Goal: Task Accomplishment & Management: Use online tool/utility

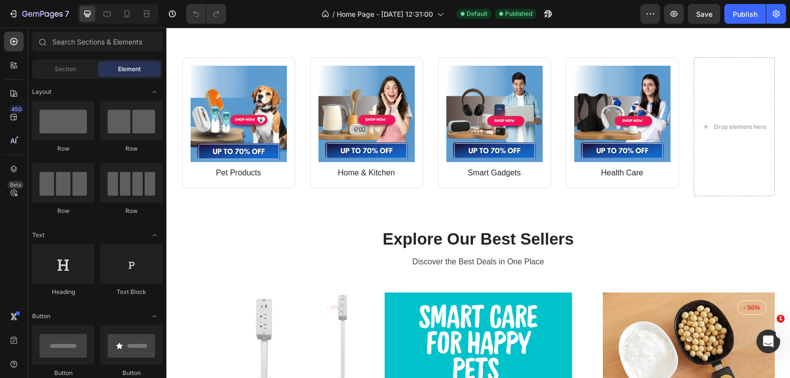
scroll to position [380, 0]
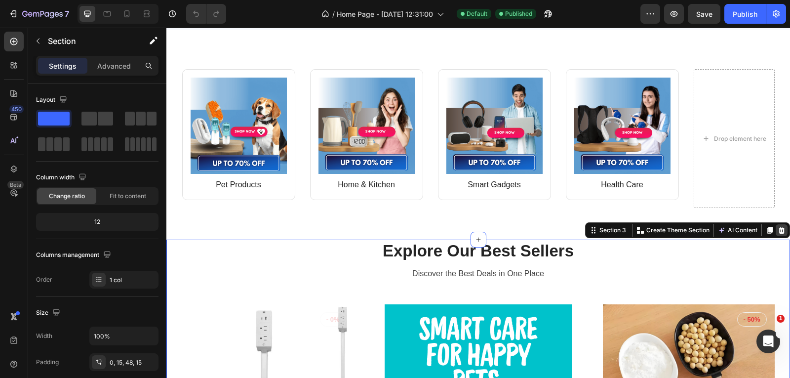
click at [778, 228] on icon at bounding box center [781, 230] width 6 height 7
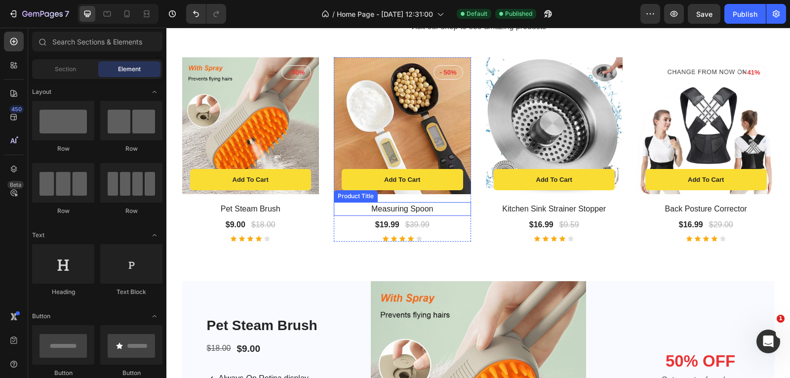
scroll to position [528, 0]
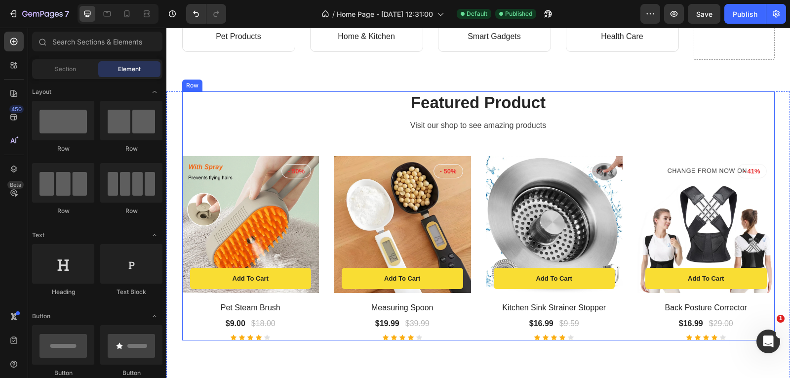
click at [743, 145] on div "Featured Product Heading Visit our shop to see amazing products Text block Prod…" at bounding box center [478, 215] width 592 height 249
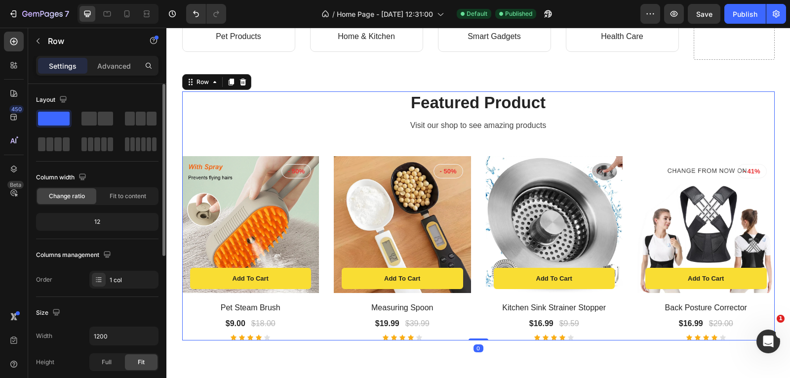
click at [118, 222] on div "12" at bounding box center [97, 222] width 118 height 14
click at [96, 220] on div "12" at bounding box center [97, 222] width 118 height 14
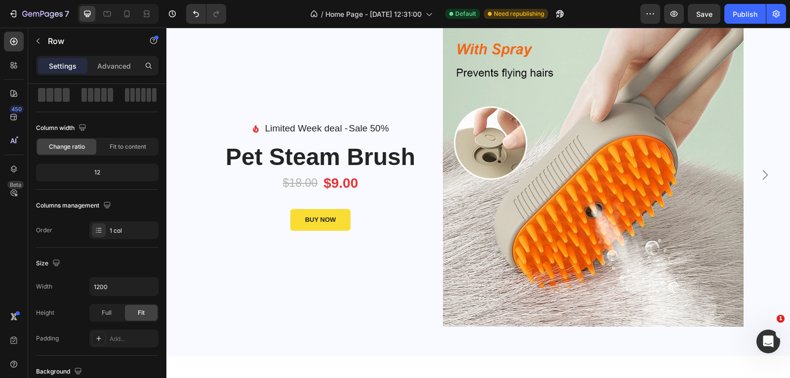
scroll to position [49, 0]
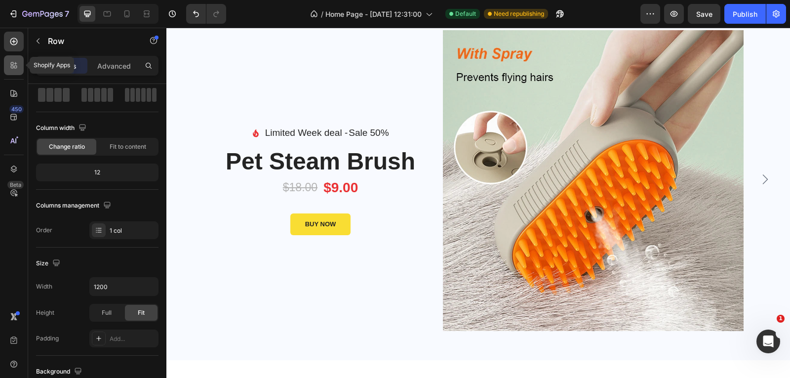
click at [15, 65] on icon at bounding box center [15, 63] width 3 height 3
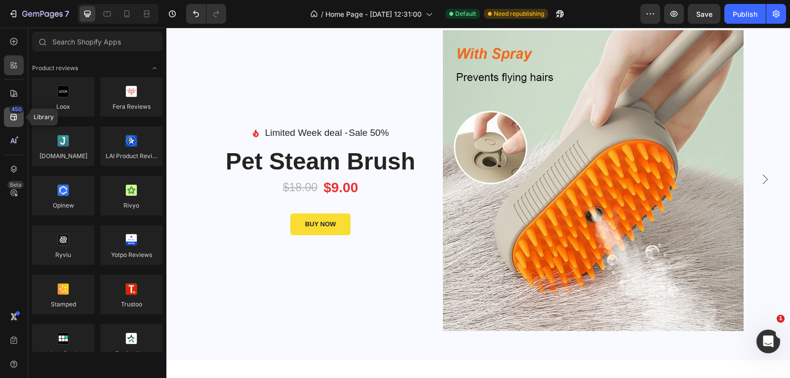
click at [21, 117] on div "450" at bounding box center [14, 117] width 20 height 20
click at [9, 123] on div "450" at bounding box center [14, 117] width 20 height 20
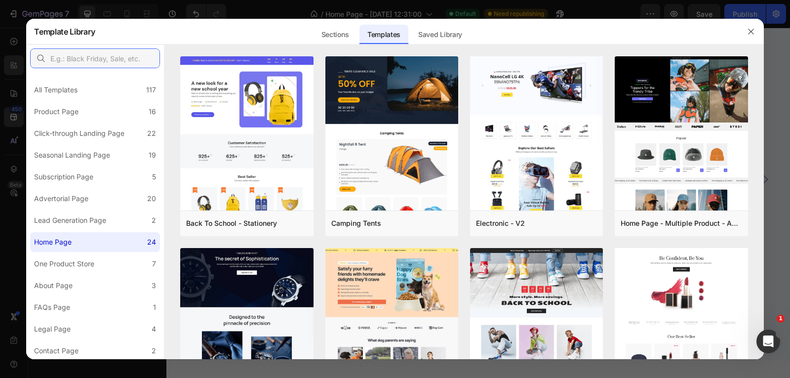
click at [86, 58] on input "text" at bounding box center [95, 58] width 130 height 20
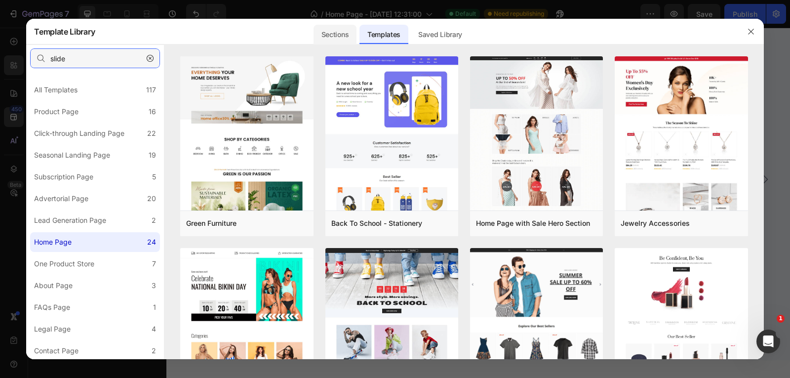
type input "slide"
click at [334, 37] on div "Sections" at bounding box center [334, 35] width 43 height 20
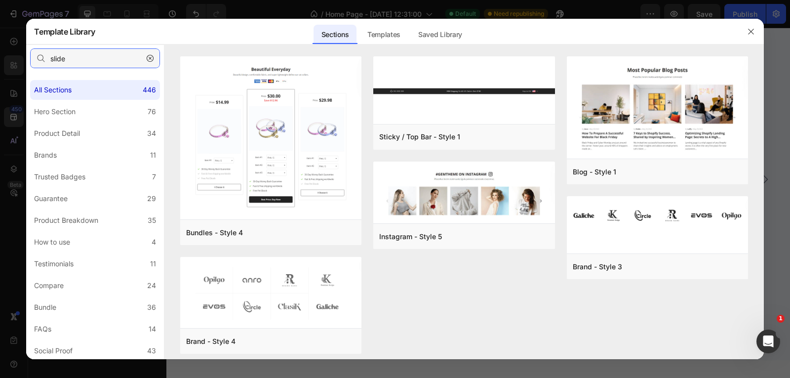
click at [87, 60] on input "slide" at bounding box center [95, 58] width 130 height 20
drag, startPoint x: 92, startPoint y: 61, endPoint x: 26, endPoint y: 57, distance: 66.7
click at [29, 57] on div "slide" at bounding box center [95, 58] width 138 height 28
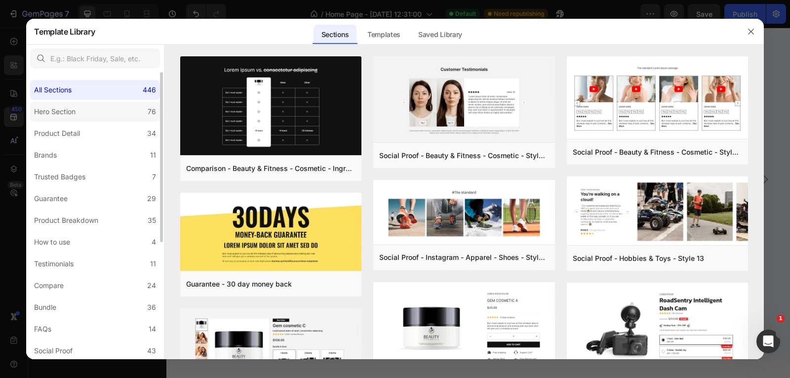
click at [84, 108] on label "Hero Section 76" at bounding box center [95, 112] width 130 height 20
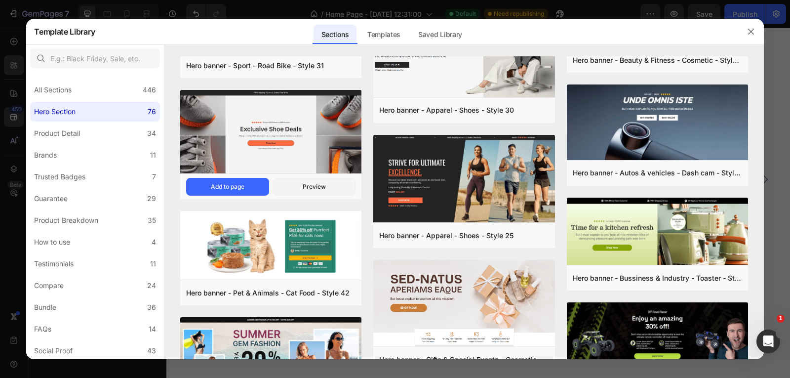
scroll to position [395, 0]
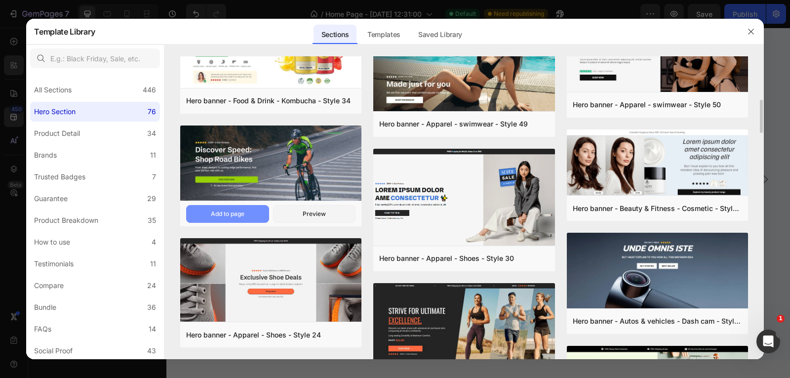
click at [247, 209] on button "Add to page" at bounding box center [227, 214] width 83 height 18
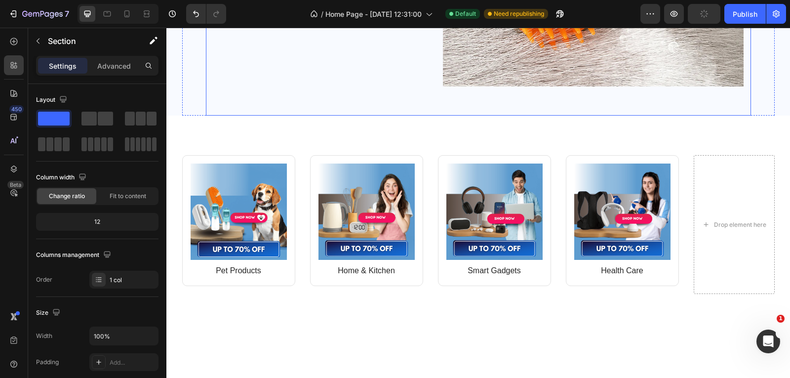
scroll to position [197, 0]
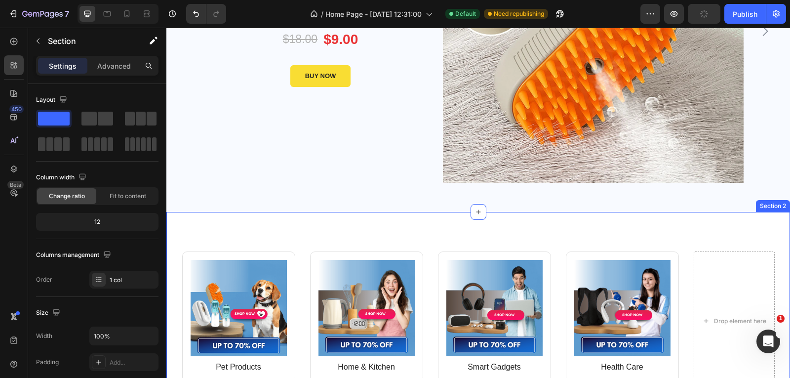
click at [211, 213] on div "Image Pet Products Text block Row Image Home & Kitchen Text block Row Row Image…" at bounding box center [477, 317] width 623 height 210
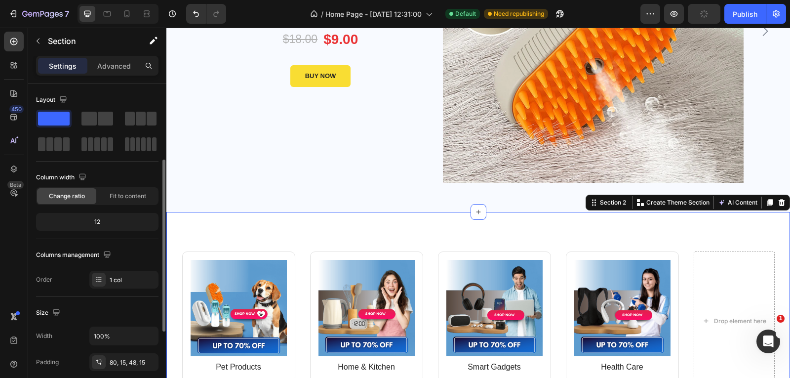
scroll to position [49, 0]
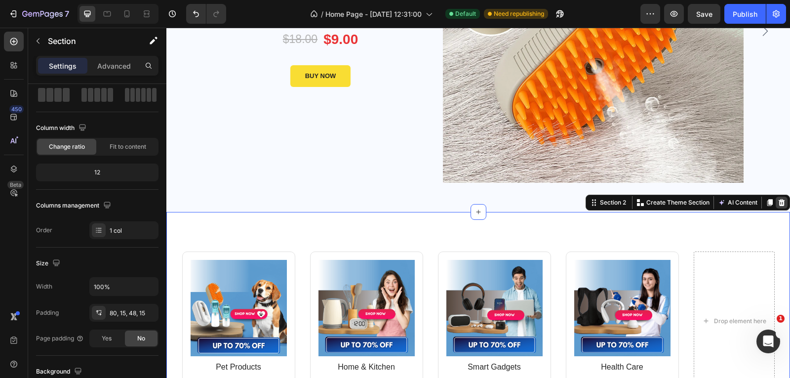
click at [777, 203] on icon at bounding box center [781, 202] width 8 height 8
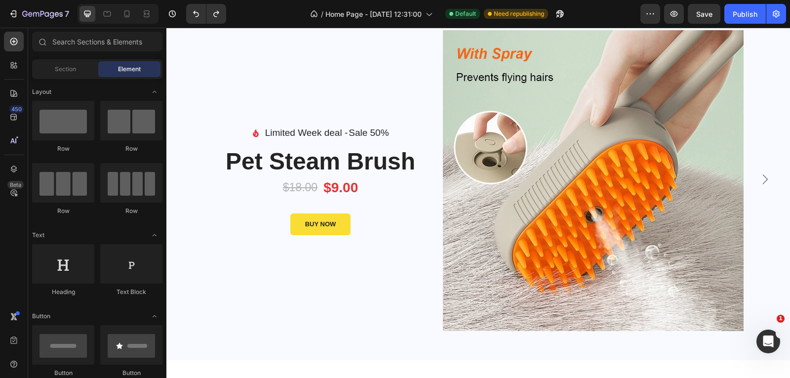
scroll to position [0, 0]
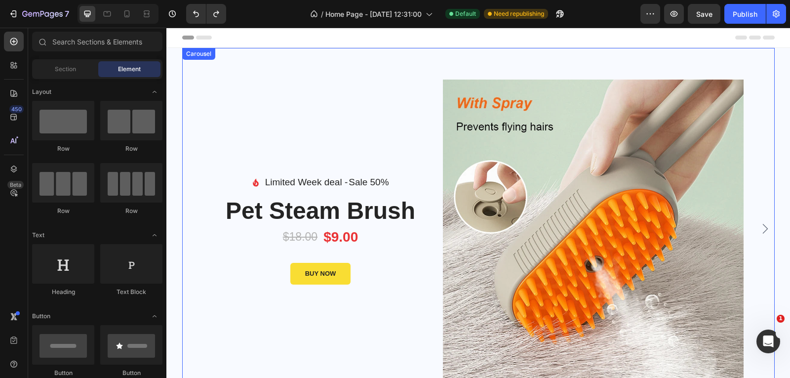
click at [186, 68] on div "Image Limited Week deal - Text block Sale 50% Product Badge Row Icon List Pet S…" at bounding box center [478, 228] width 592 height 361
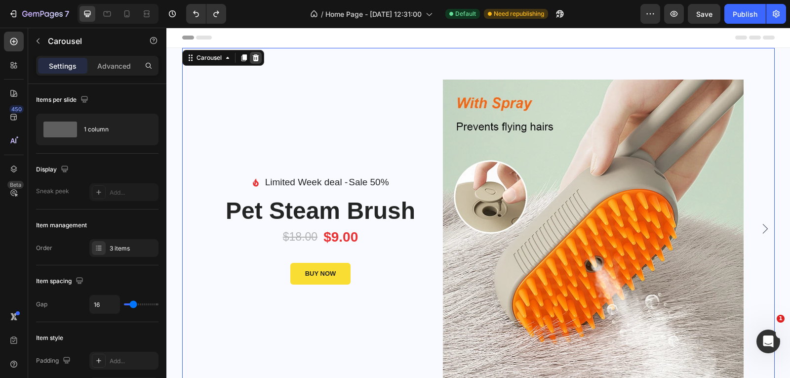
click at [252, 56] on icon at bounding box center [255, 57] width 6 height 7
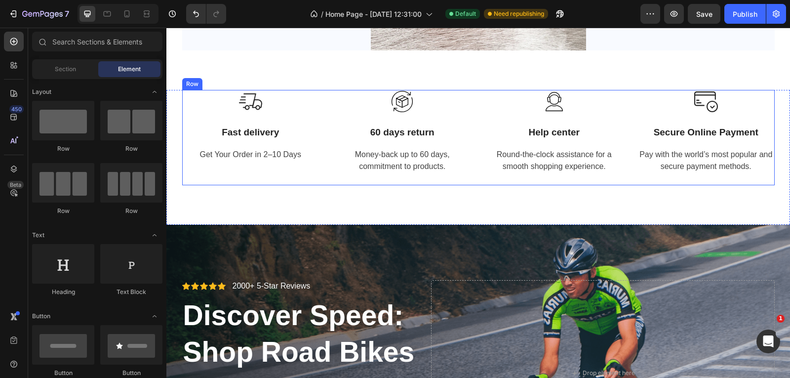
scroll to position [889, 0]
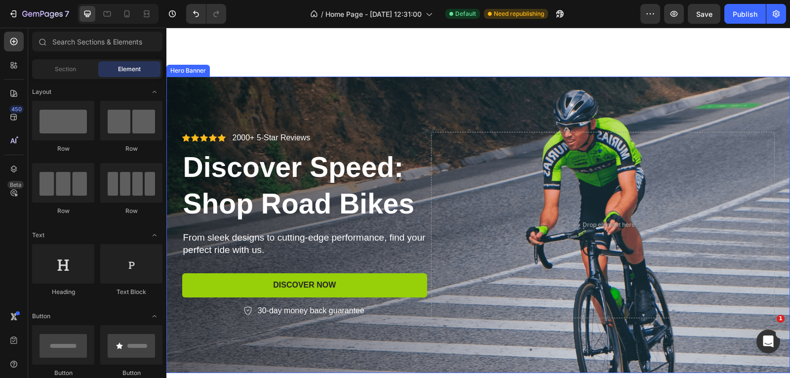
click at [191, 85] on div "Background Image" at bounding box center [477, 225] width 623 height 296
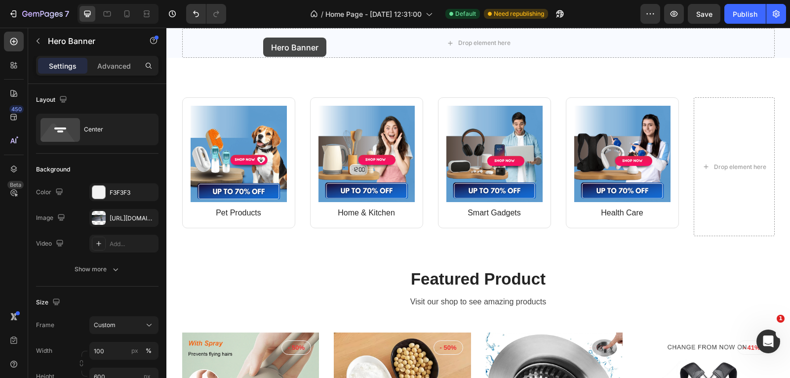
scroll to position [0, 0]
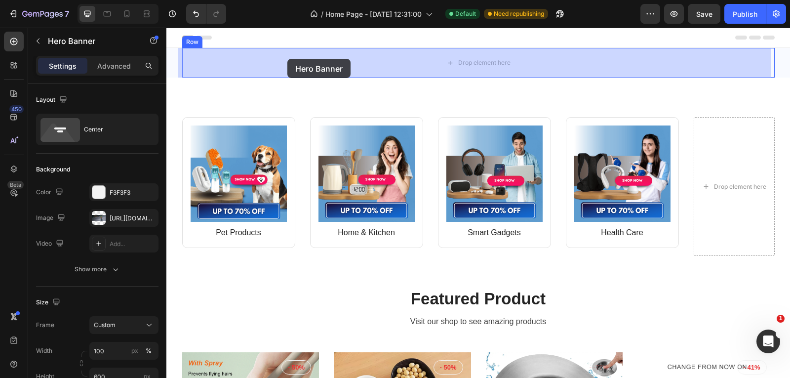
drag, startPoint x: 195, startPoint y: 68, endPoint x: 283, endPoint y: 57, distance: 88.6
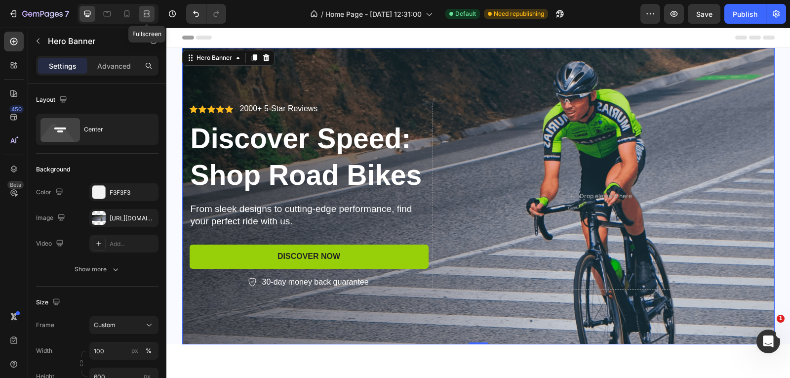
click at [147, 16] on icon at bounding box center [147, 14] width 10 height 10
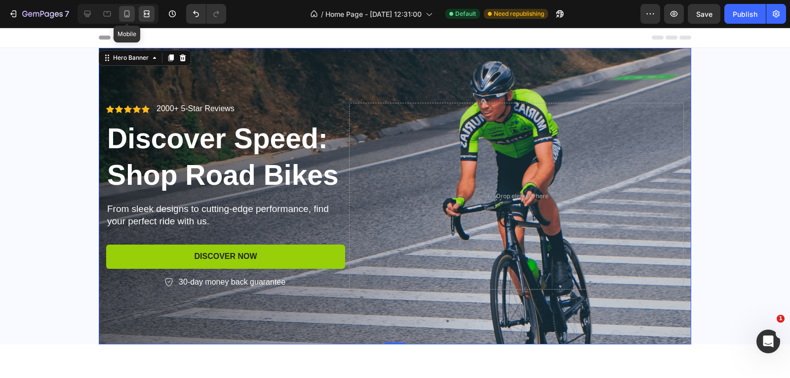
click at [131, 14] on icon at bounding box center [127, 14] width 10 height 10
type input "100%"
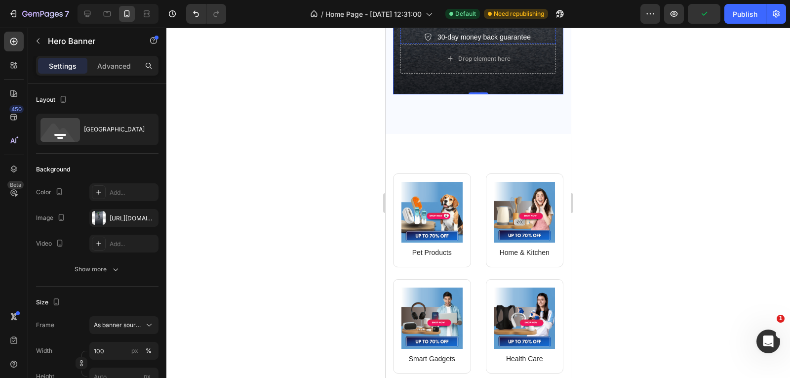
scroll to position [148, 0]
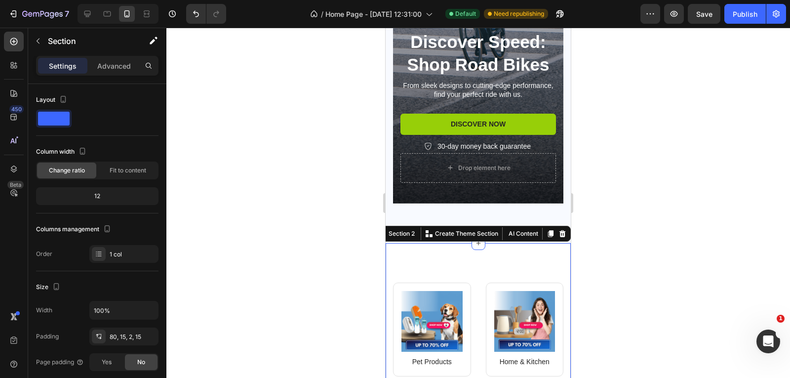
scroll to position [247, 0]
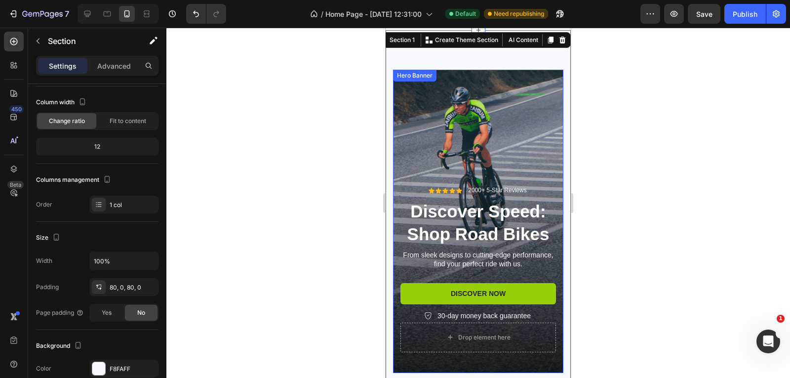
scroll to position [0, 0]
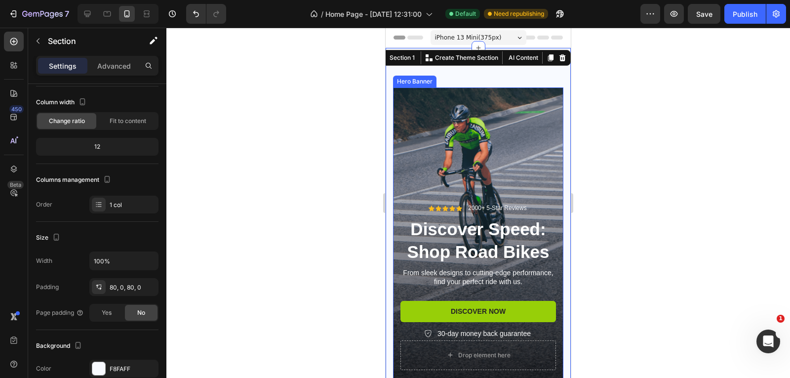
click at [442, 112] on div "Background Image" at bounding box center [478, 238] width 170 height 303
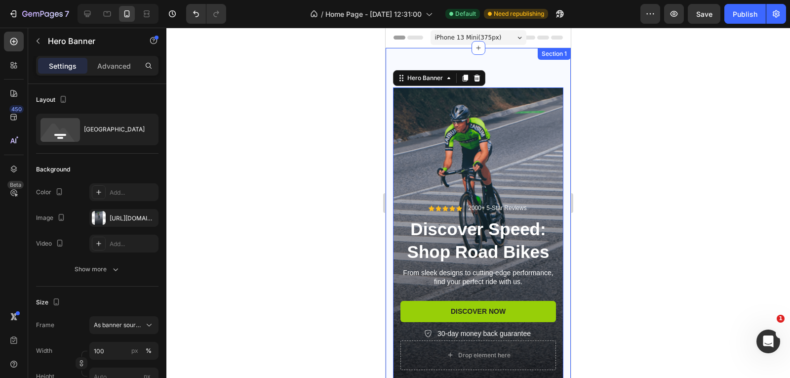
click at [443, 59] on div "Icon Icon Icon Icon Icon Icon List 2000+ 5-Star Reviews Text Block Row Discover…" at bounding box center [478, 239] width 185 height 382
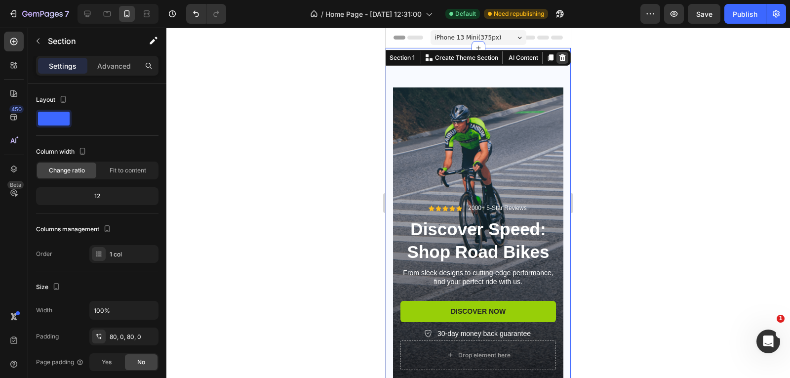
click at [559, 60] on icon at bounding box center [562, 57] width 6 height 7
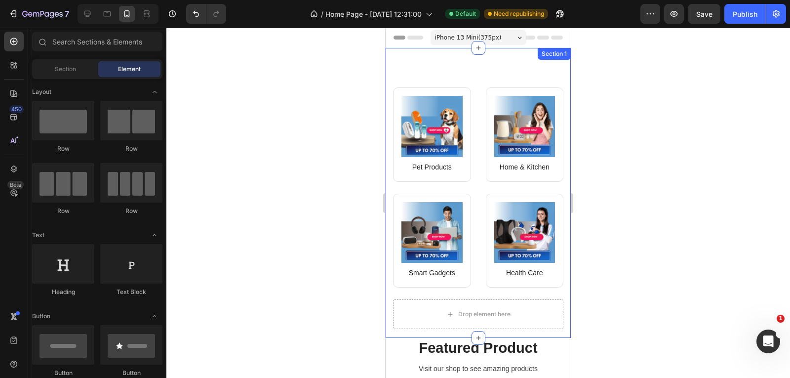
click at [471, 65] on div "Image Pet Products Text block Row Image Home & Kitchen Text block Row Row Image…" at bounding box center [478, 193] width 185 height 290
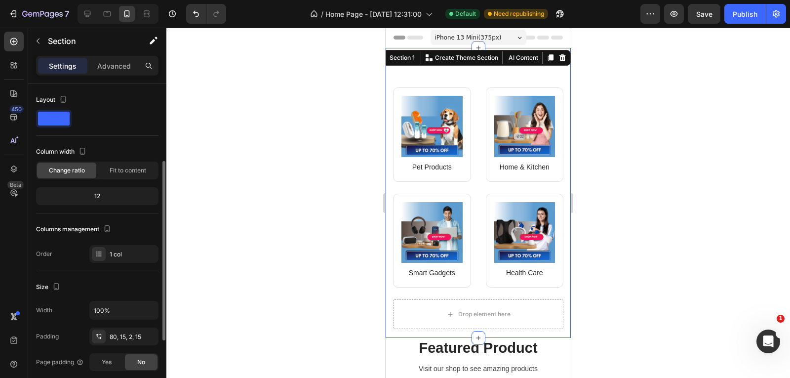
scroll to position [49, 0]
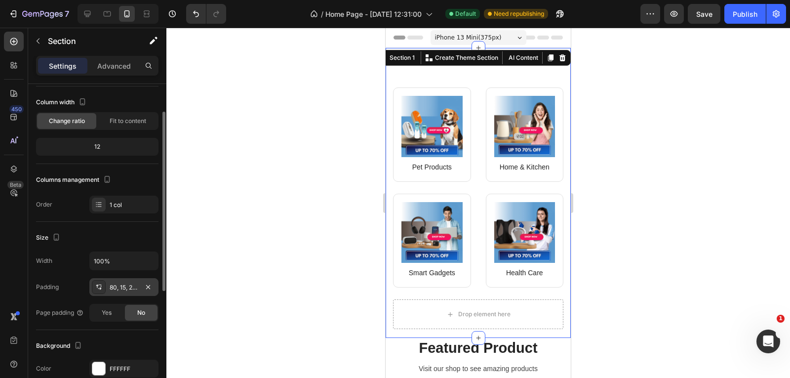
click at [128, 290] on div "80, 15, 2, 15" at bounding box center [124, 287] width 29 height 9
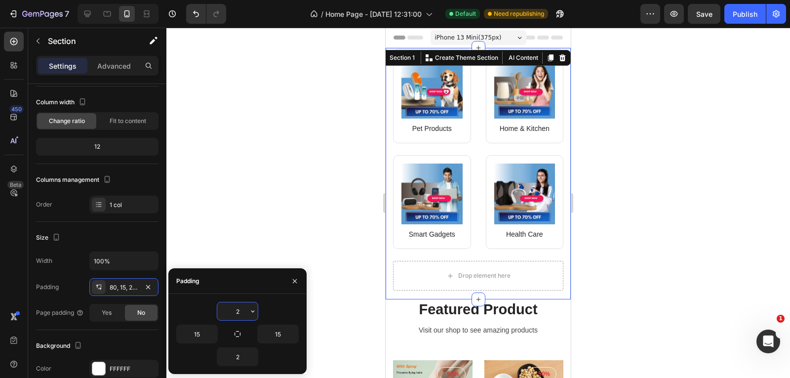
type input "20"
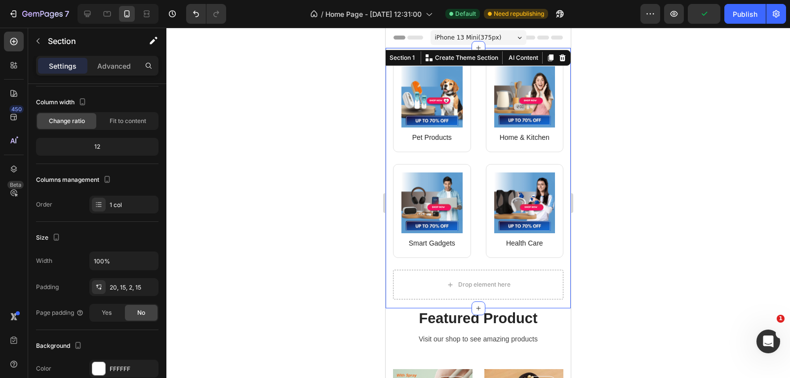
click at [637, 98] on div at bounding box center [477, 203] width 623 height 350
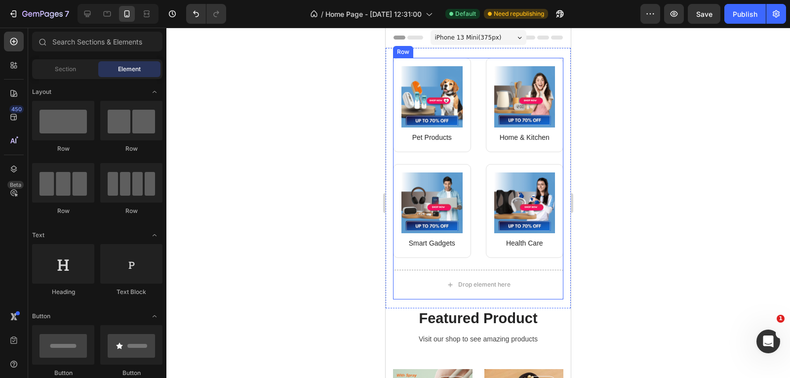
click at [534, 258] on div "Image Smart Gadgets Text block Row Image Health Care Text block Row Row" at bounding box center [478, 217] width 170 height 106
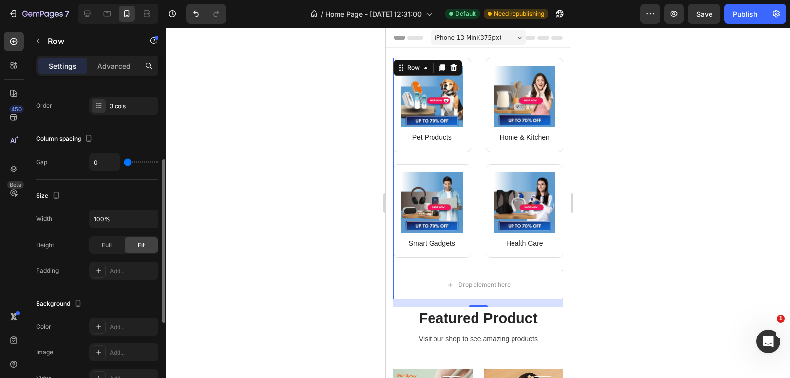
scroll to position [311, 0]
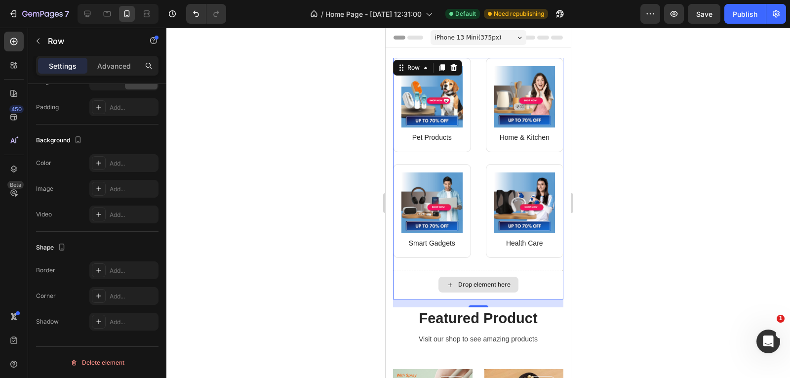
click at [394, 334] on p "Visit our shop to see amazing products" at bounding box center [478, 339] width 168 height 10
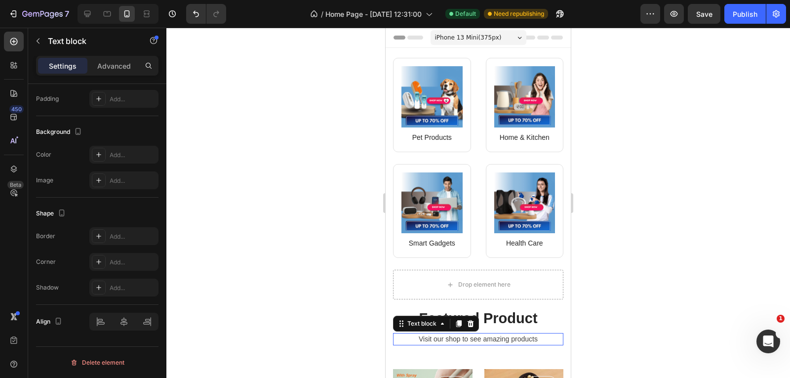
scroll to position [0, 0]
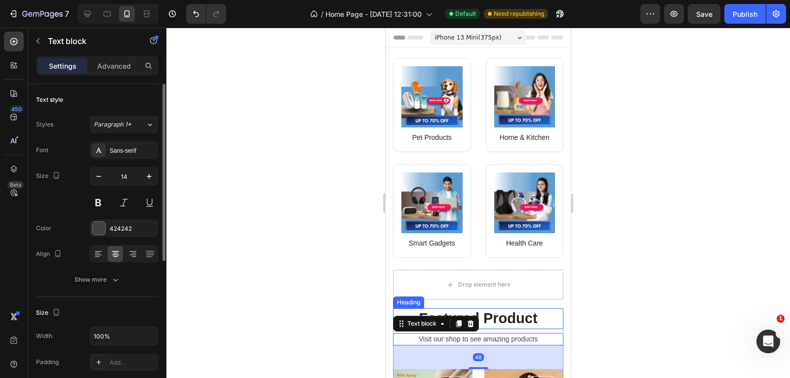
click at [438, 298] on div "Image Pet Products Text block Row Image Home & Kitchen Text block Row Row Image…" at bounding box center [478, 182] width 170 height 249
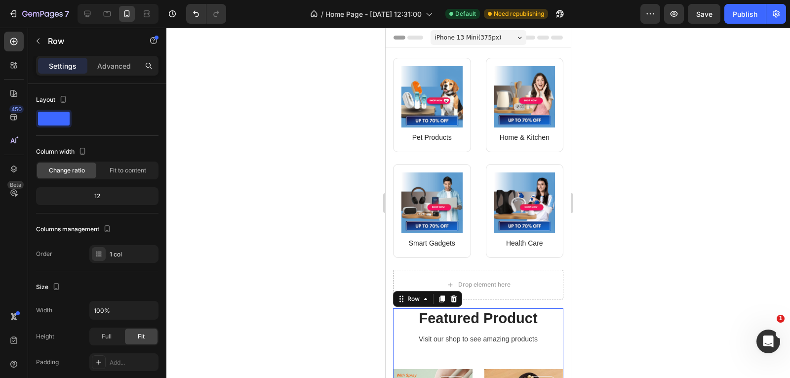
click at [470, 334] on p "Visit our shop to see amazing products" at bounding box center [478, 339] width 168 height 10
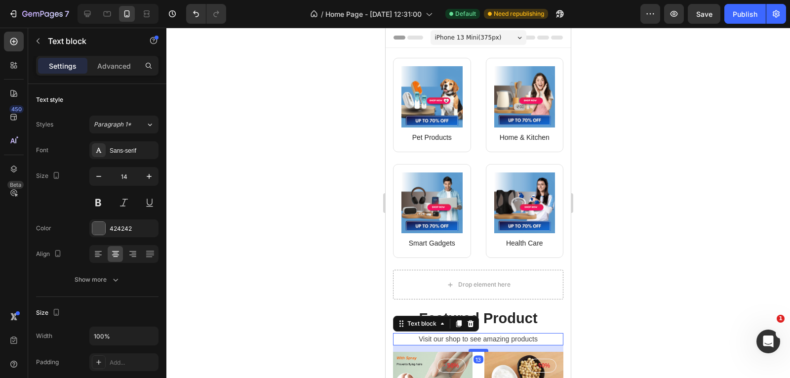
click at [478, 348] on div at bounding box center [478, 349] width 20 height 3
click at [667, 305] on div at bounding box center [477, 203] width 623 height 350
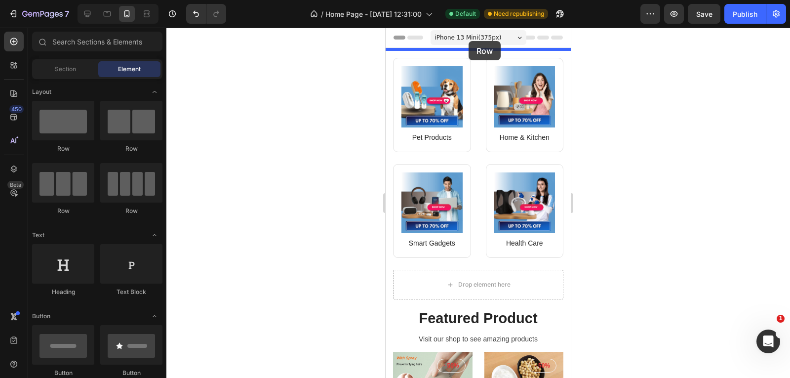
drag, startPoint x: 503, startPoint y: 139, endPoint x: 468, endPoint y: 41, distance: 103.7
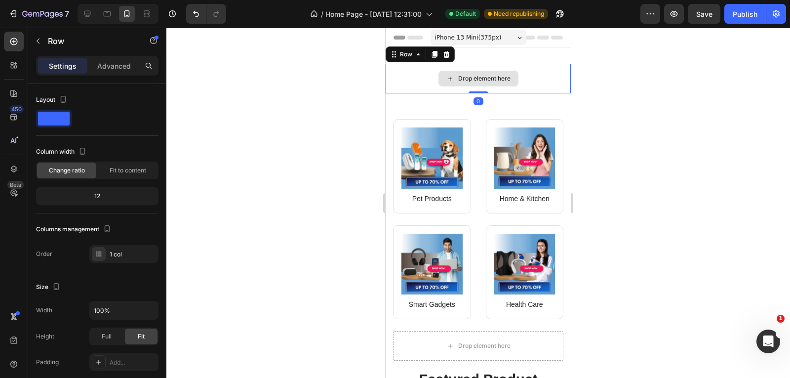
drag, startPoint x: 472, startPoint y: 100, endPoint x: 474, endPoint y: 83, distance: 16.4
click at [474, 83] on div "Drop element here Row 0" at bounding box center [478, 79] width 185 height 30
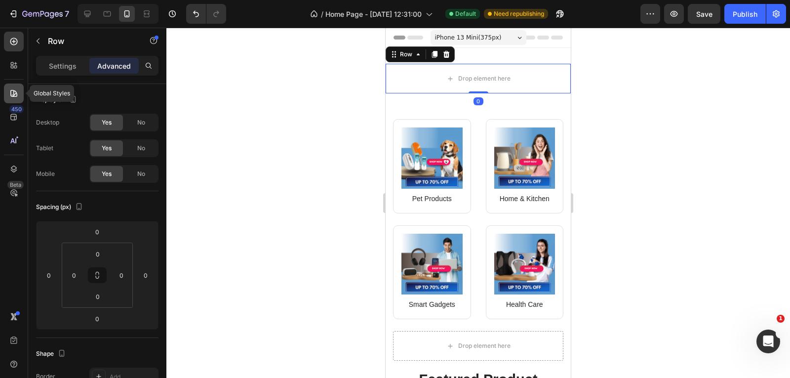
click at [13, 92] on icon at bounding box center [13, 93] width 7 height 7
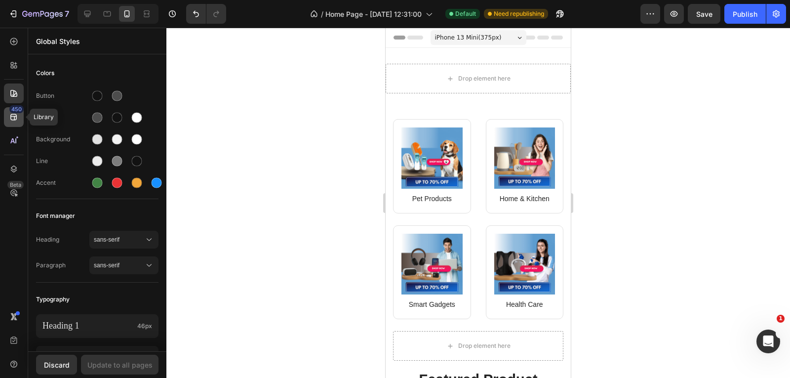
click at [18, 114] on icon at bounding box center [14, 117] width 10 height 10
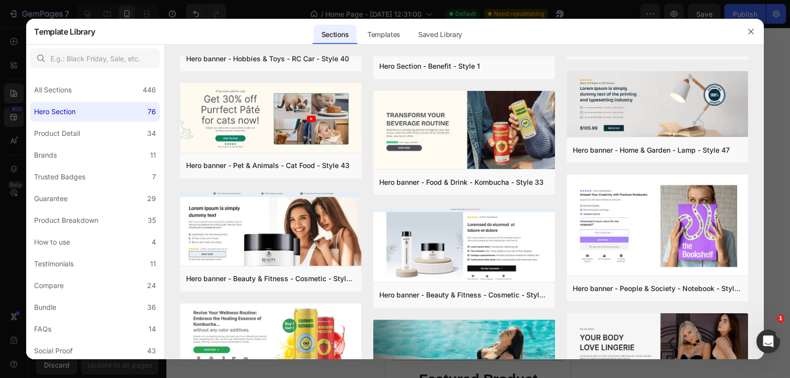
scroll to position [296, 0]
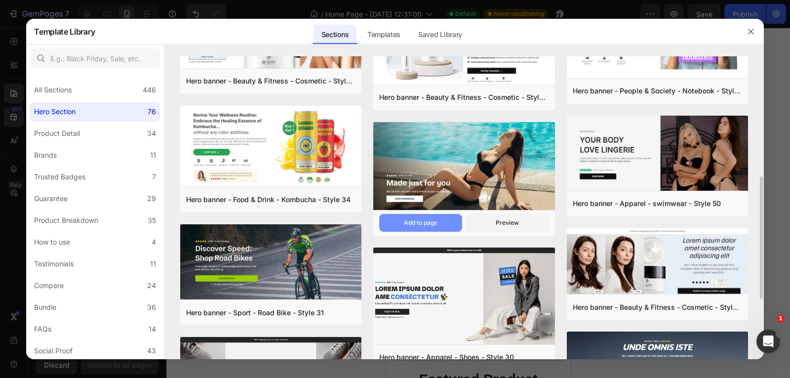
click at [419, 224] on div "Add to page" at bounding box center [421, 222] width 34 height 9
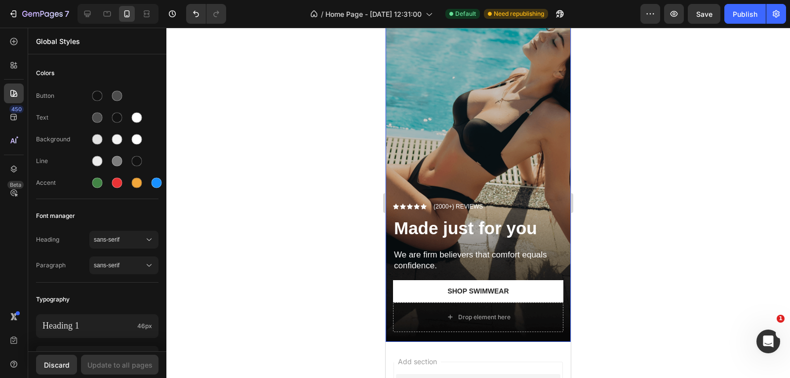
scroll to position [1583, 0]
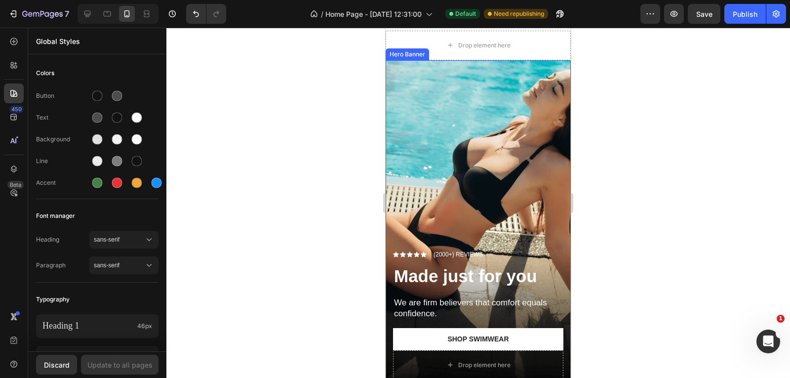
click at [511, 104] on div "Overlay" at bounding box center [478, 224] width 185 height 329
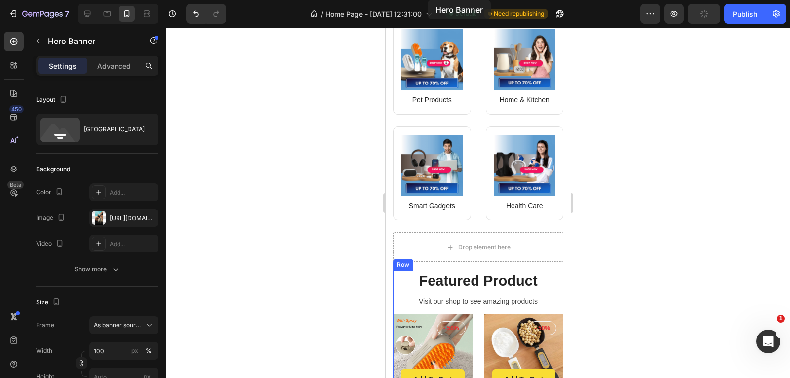
scroll to position [0, 0]
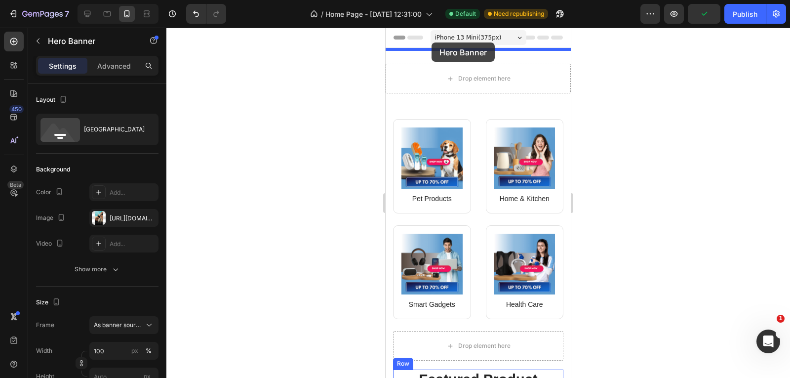
drag, startPoint x: 408, startPoint y: 71, endPoint x: 431, endPoint y: 42, distance: 36.8
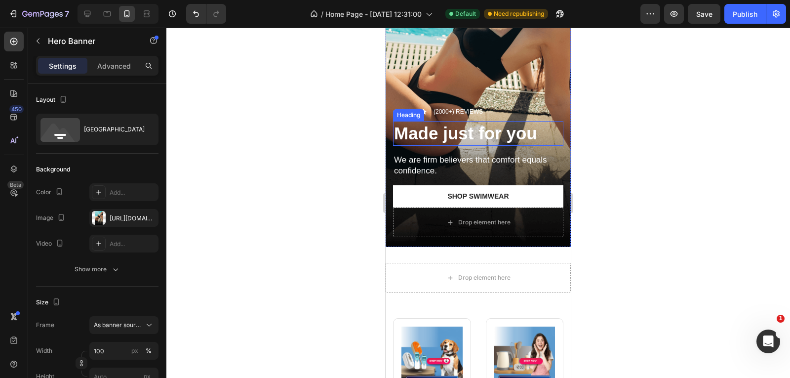
scroll to position [148, 0]
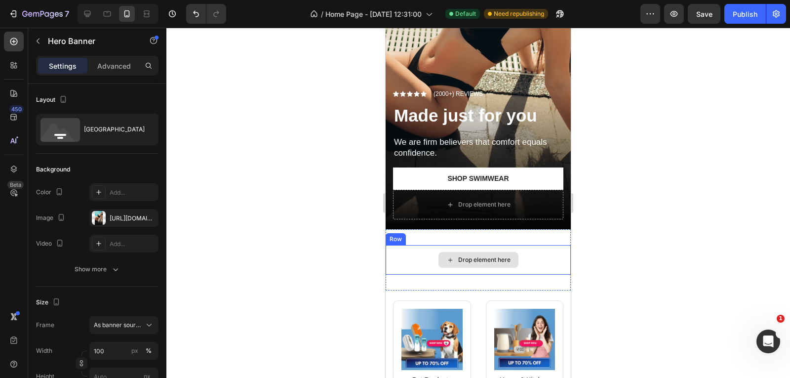
click at [513, 252] on div "Drop element here" at bounding box center [478, 260] width 80 height 16
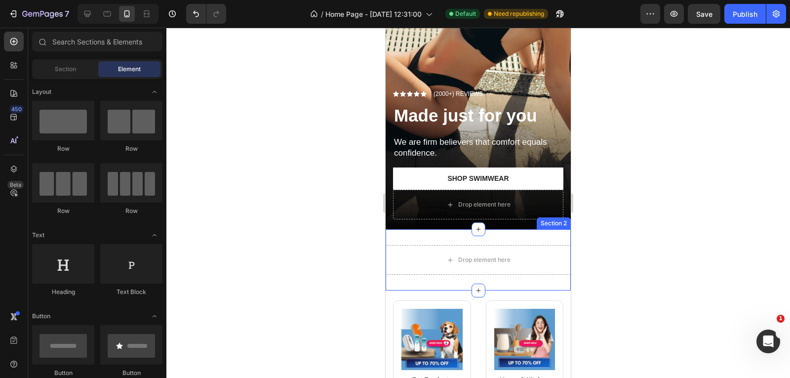
click at [541, 268] on div "Drop element here Row Section 2" at bounding box center [478, 259] width 185 height 61
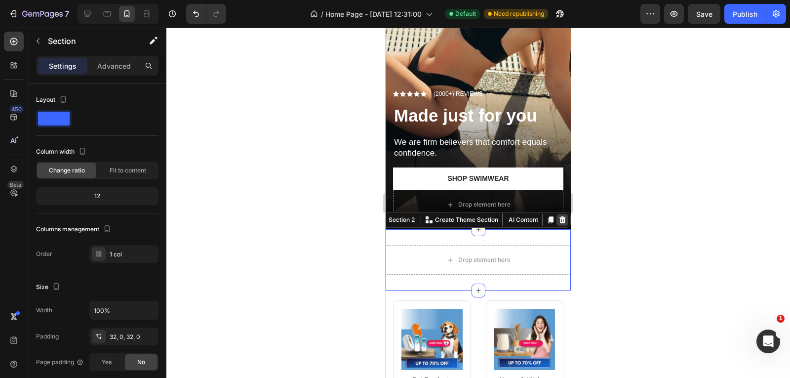
click at [559, 216] on icon at bounding box center [562, 219] width 6 height 7
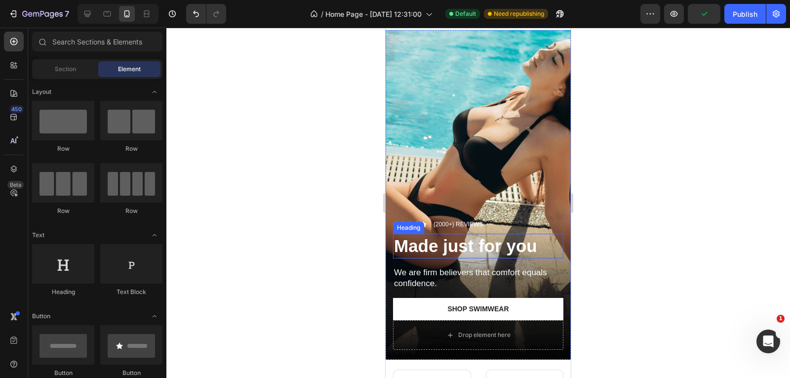
scroll to position [0, 0]
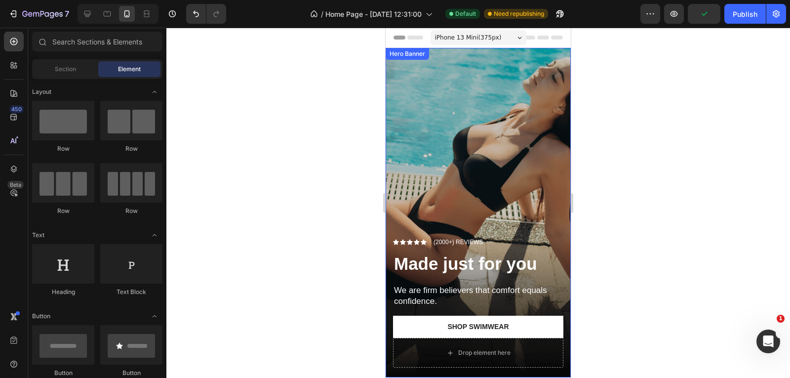
click at [475, 123] on div "Overlay" at bounding box center [478, 212] width 185 height 329
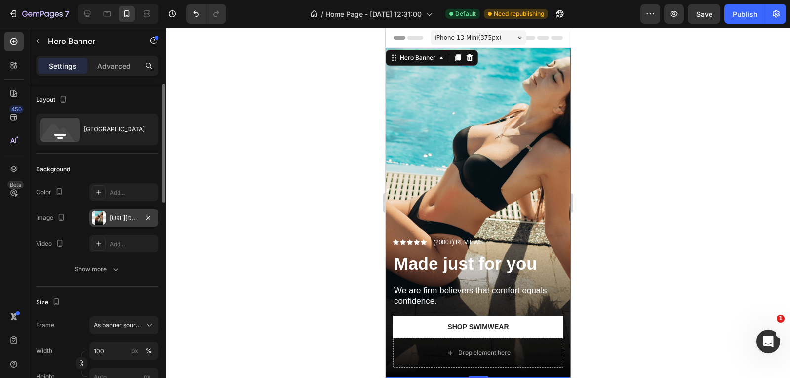
click at [97, 216] on div at bounding box center [99, 218] width 14 height 14
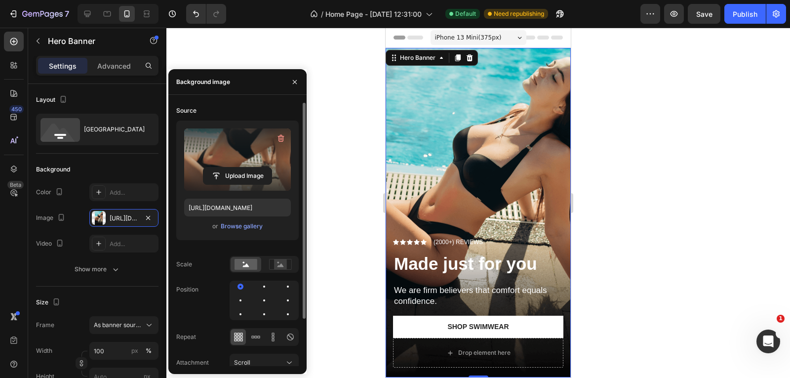
click at [261, 161] on label at bounding box center [237, 159] width 107 height 62
click at [261, 167] on input "file" at bounding box center [237, 175] width 68 height 17
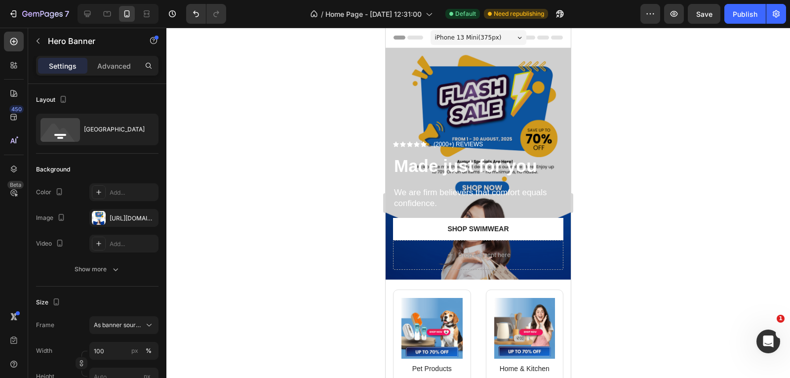
click at [429, 66] on div "Overlay" at bounding box center [478, 164] width 185 height 232
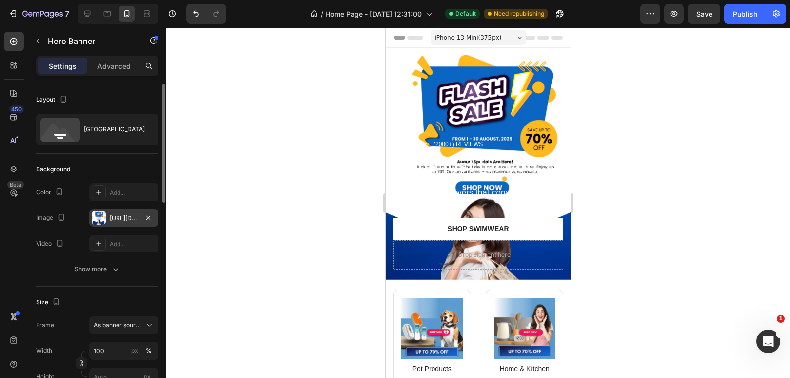
click at [124, 217] on div "[URL][DOMAIN_NAME]" at bounding box center [124, 218] width 29 height 9
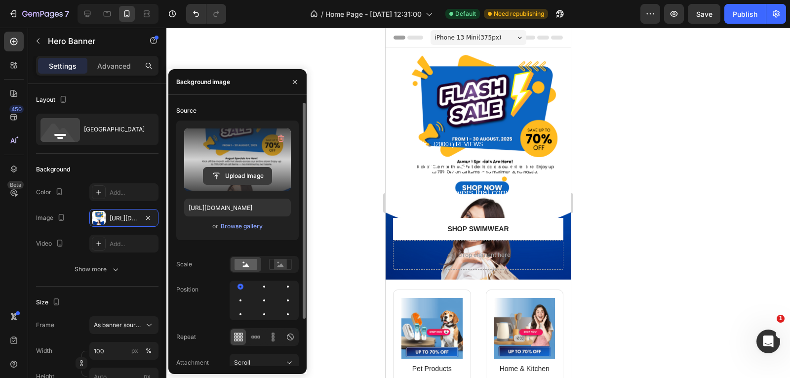
click at [248, 172] on input "file" at bounding box center [237, 175] width 68 height 17
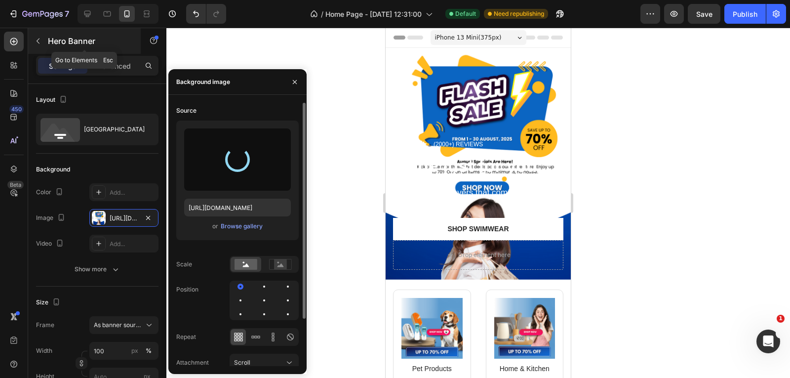
type input "[URL][DOMAIN_NAME]"
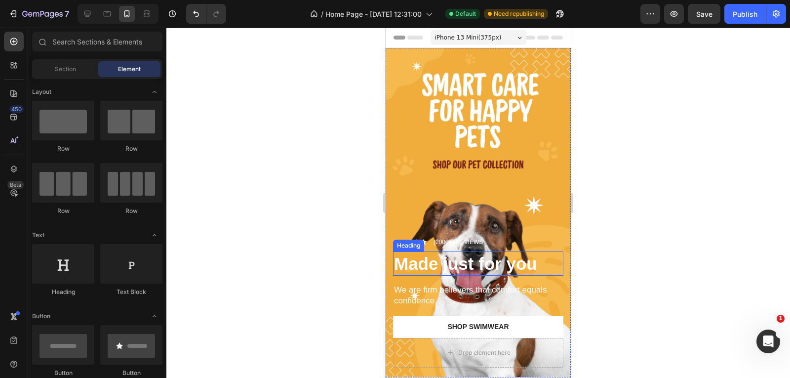
click at [475, 255] on strong "Made just for you" at bounding box center [465, 263] width 143 height 19
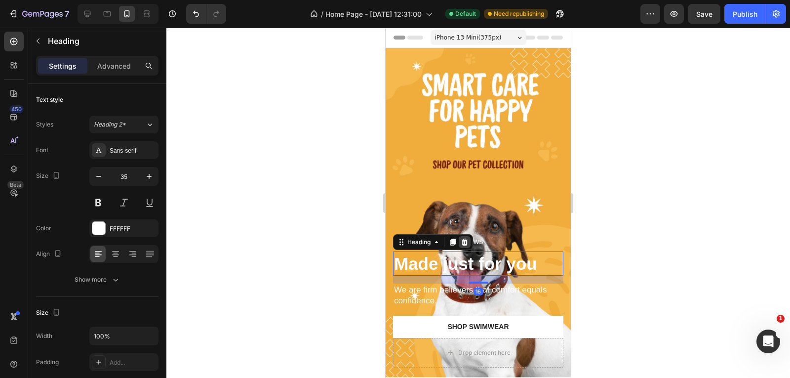
click at [467, 238] on icon at bounding box center [465, 241] width 6 height 7
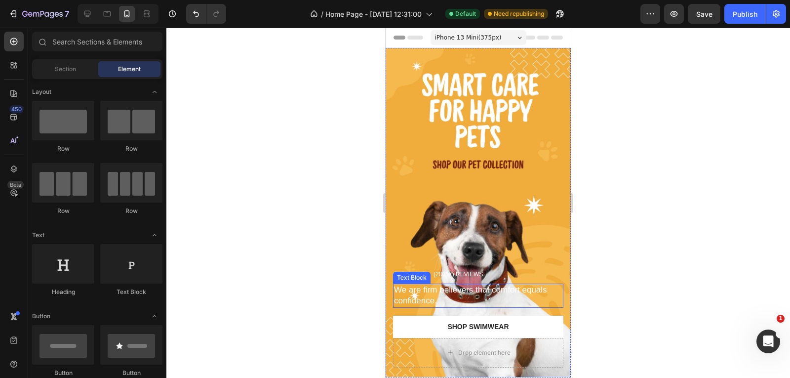
click at [471, 284] on p "We are firm believers that comfort equals confidence." at bounding box center [478, 295] width 168 height 22
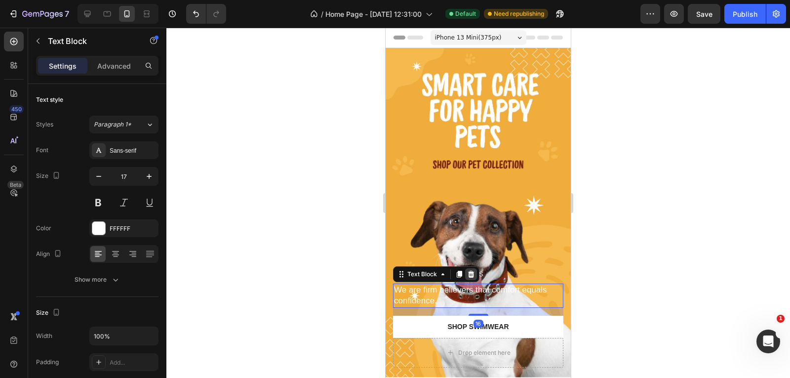
click at [471, 270] on icon at bounding box center [471, 273] width 6 height 7
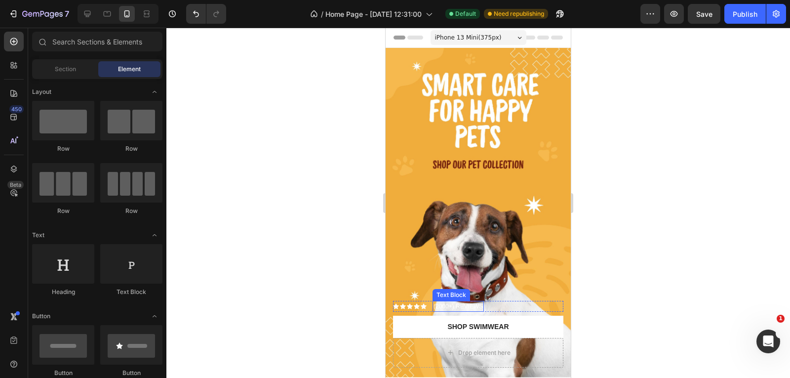
drag, startPoint x: 437, startPoint y: 294, endPoint x: 442, endPoint y: 292, distance: 5.3
click at [437, 302] on p "(2000+) REVIEWS" at bounding box center [457, 306] width 49 height 9
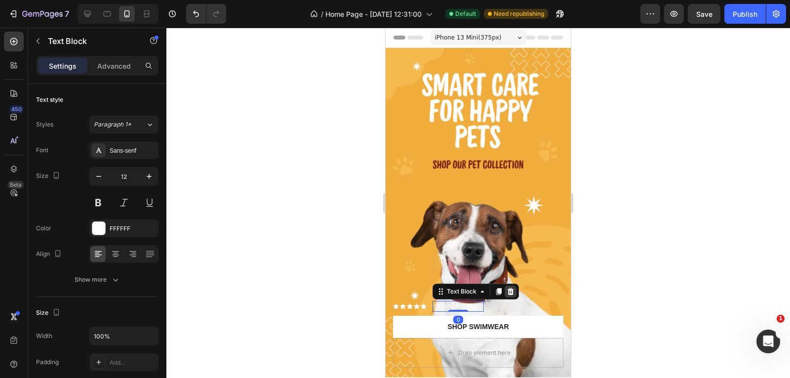
click at [507, 287] on icon at bounding box center [510, 291] width 8 height 8
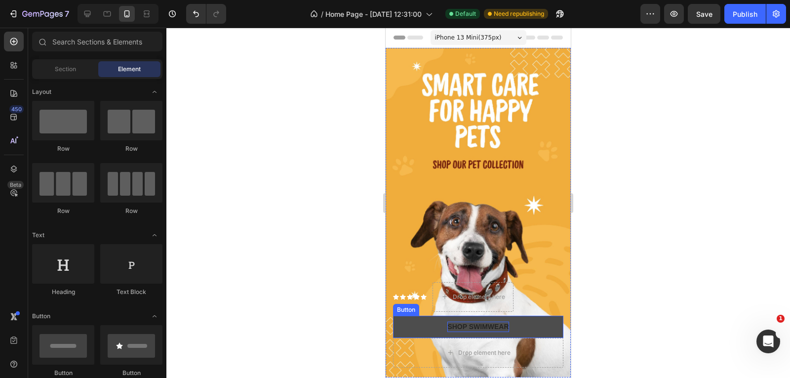
click at [499, 321] on div "Shop Swimwear" at bounding box center [477, 326] width 61 height 10
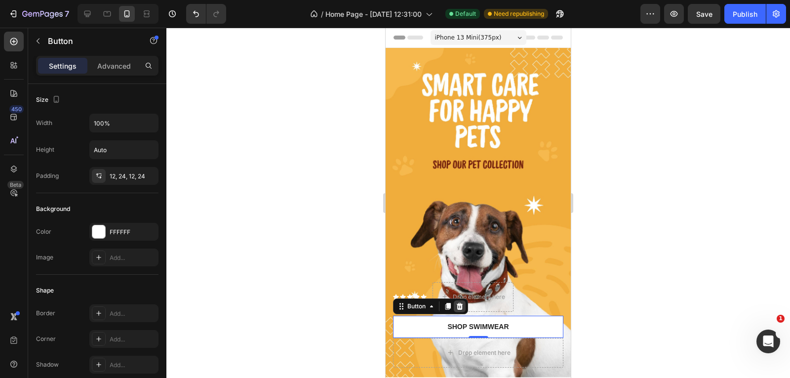
click at [459, 302] on icon at bounding box center [460, 306] width 8 height 8
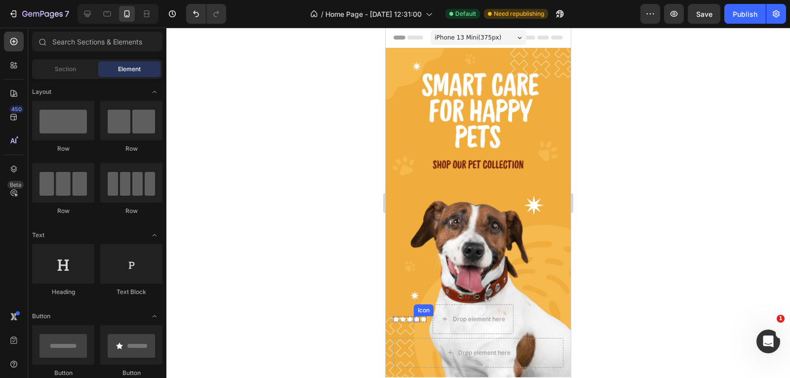
click at [416, 316] on icon at bounding box center [417, 318] width 6 height 5
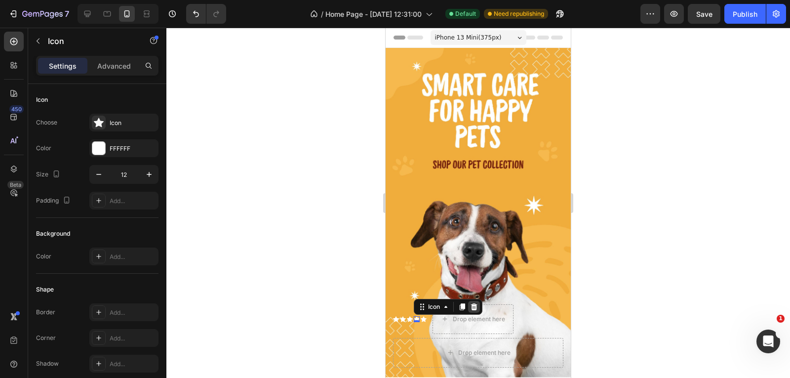
click at [473, 303] on icon at bounding box center [474, 307] width 8 height 8
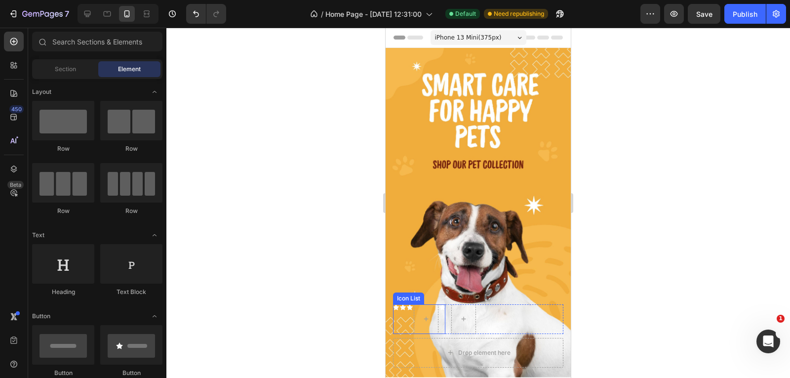
click at [415, 292] on div "Icon List" at bounding box center [408, 298] width 31 height 12
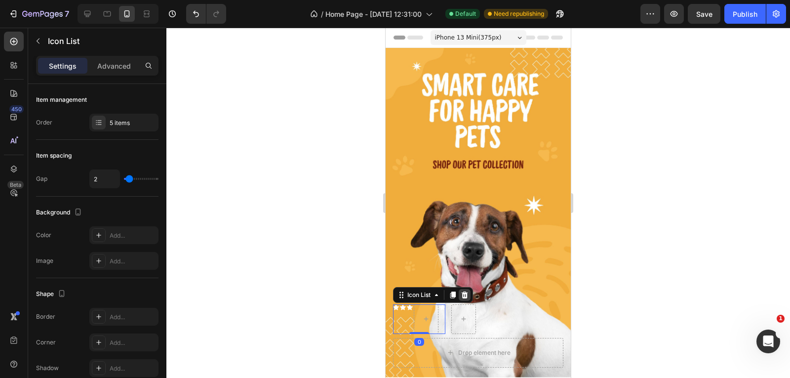
click at [464, 291] on icon at bounding box center [465, 294] width 6 height 7
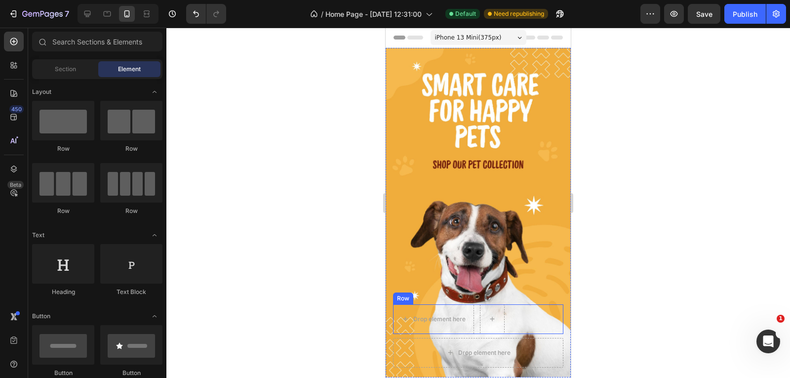
click at [541, 304] on div "Drop element here Row" at bounding box center [478, 319] width 170 height 30
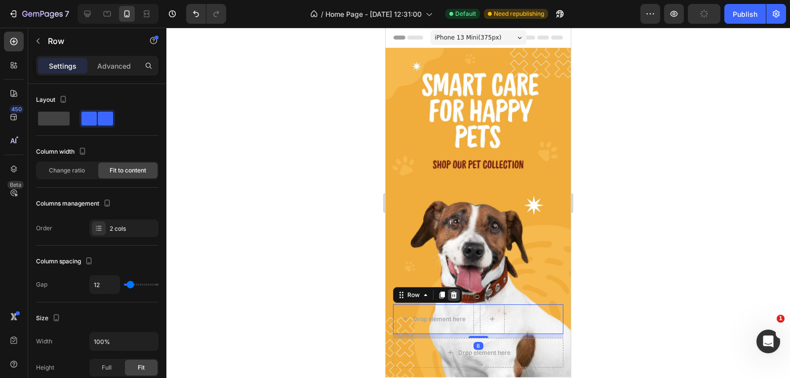
click at [451, 291] on icon at bounding box center [454, 295] width 8 height 8
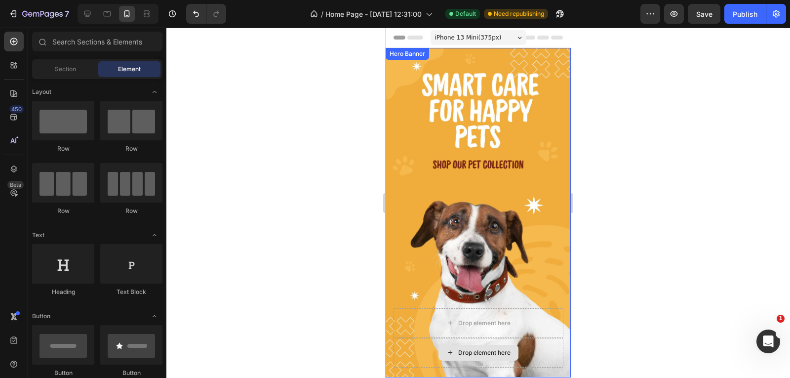
click at [541, 338] on div "Drop element here" at bounding box center [478, 353] width 170 height 30
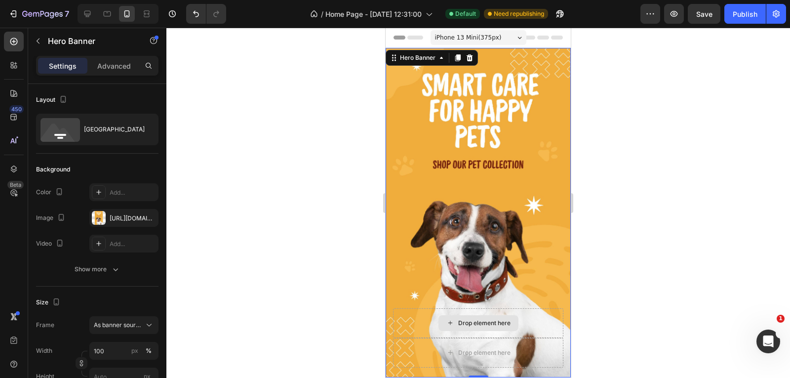
click at [397, 308] on div "Drop element here" at bounding box center [478, 323] width 170 height 30
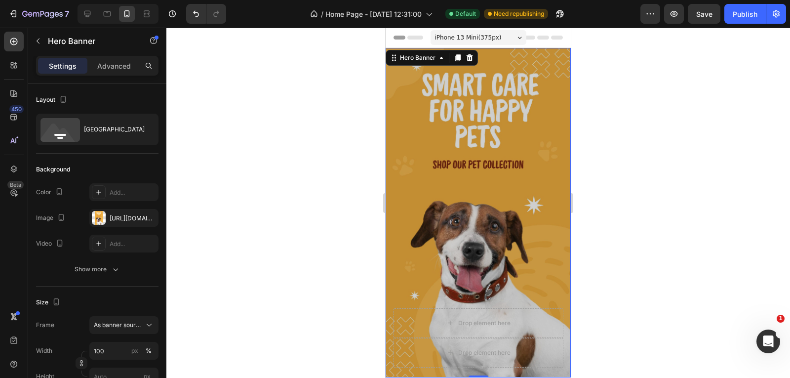
click at [488, 131] on div "Overlay" at bounding box center [478, 212] width 185 height 329
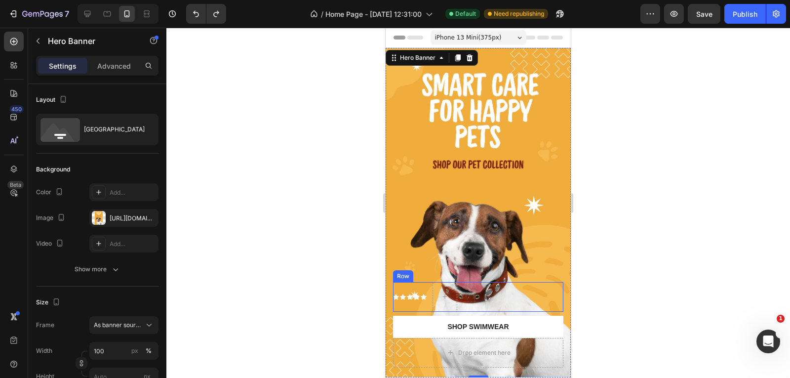
click at [407, 294] on icon at bounding box center [410, 297] width 6 height 6
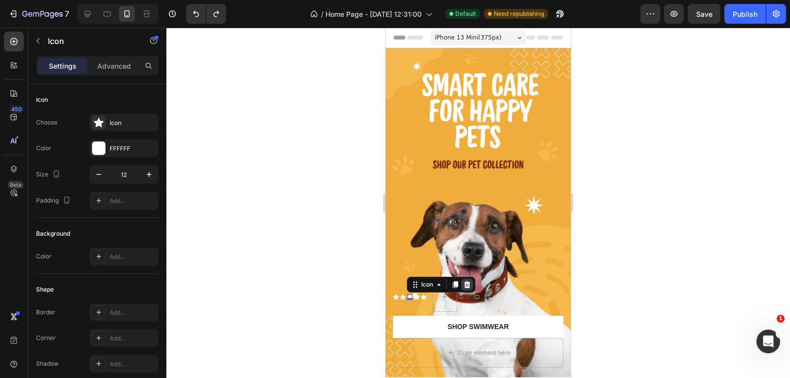
click at [469, 280] on icon at bounding box center [467, 283] width 6 height 7
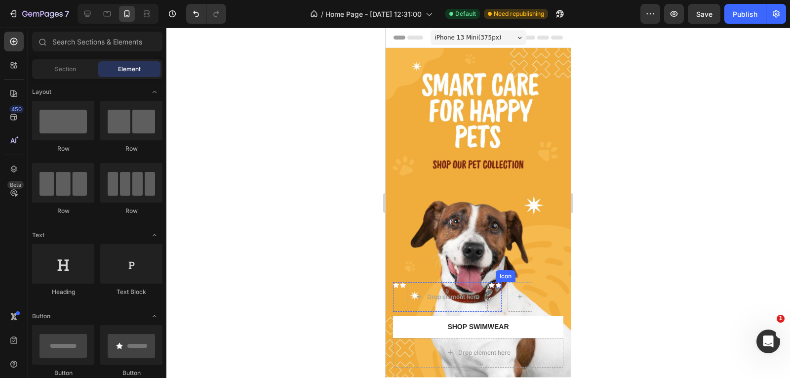
click at [530, 282] on div at bounding box center [519, 297] width 25 height 30
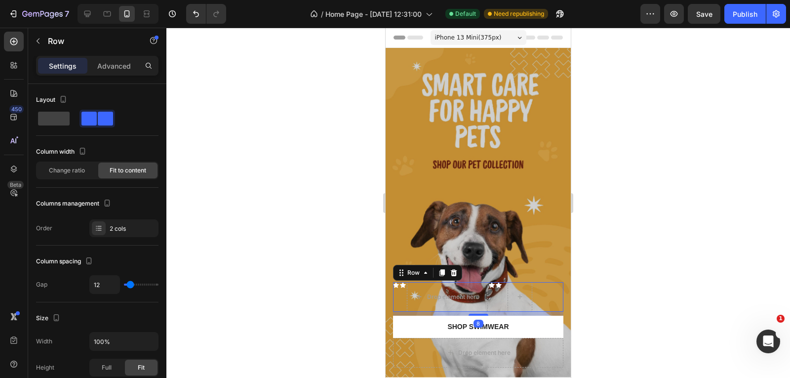
drag, startPoint x: 453, startPoint y: 257, endPoint x: 458, endPoint y: 260, distance: 5.8
click at [454, 269] on icon at bounding box center [454, 272] width 6 height 7
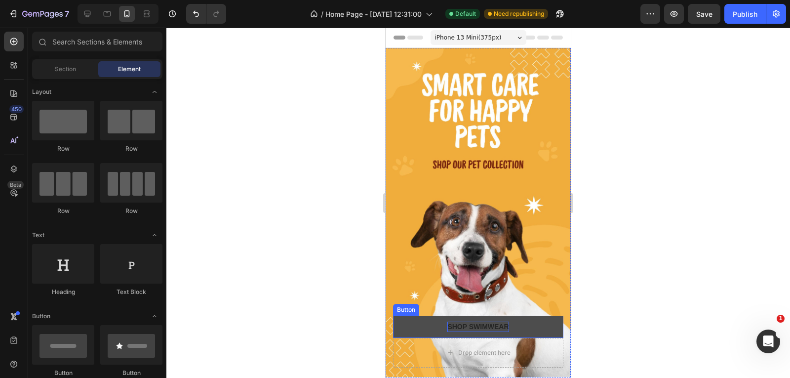
click at [453, 321] on div "Shop Swimwear" at bounding box center [477, 326] width 61 height 10
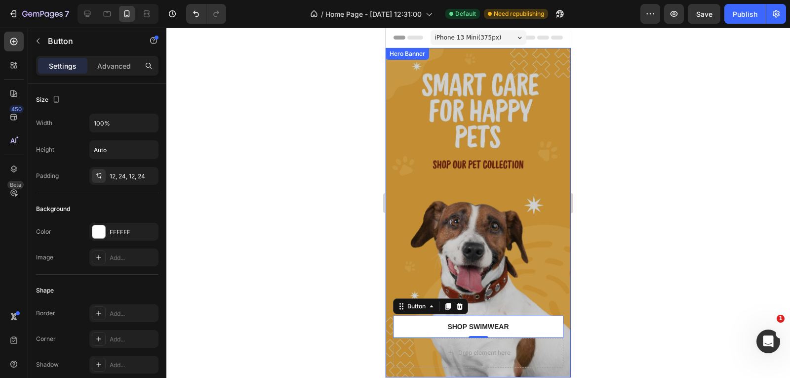
click at [507, 186] on div "Overlay" at bounding box center [478, 212] width 185 height 329
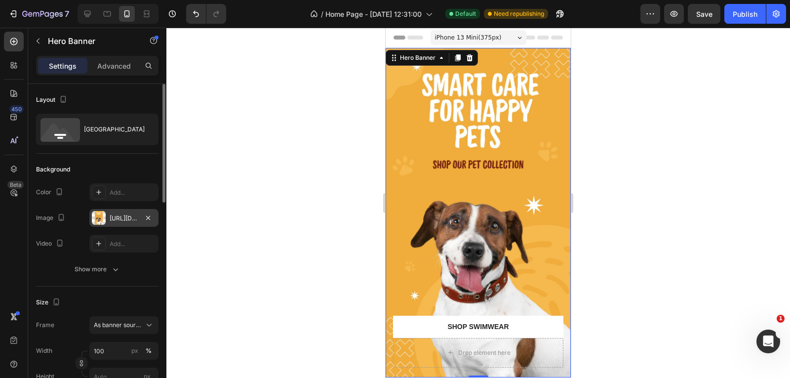
click at [102, 213] on div at bounding box center [99, 218] width 14 height 14
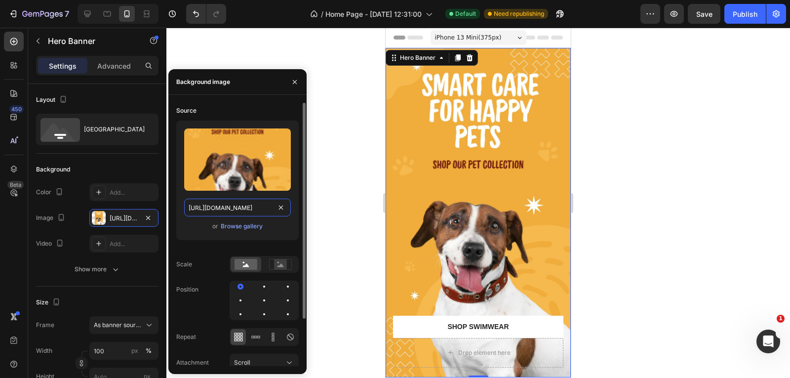
click at [236, 208] on input "[URL][DOMAIN_NAME]" at bounding box center [237, 207] width 107 height 18
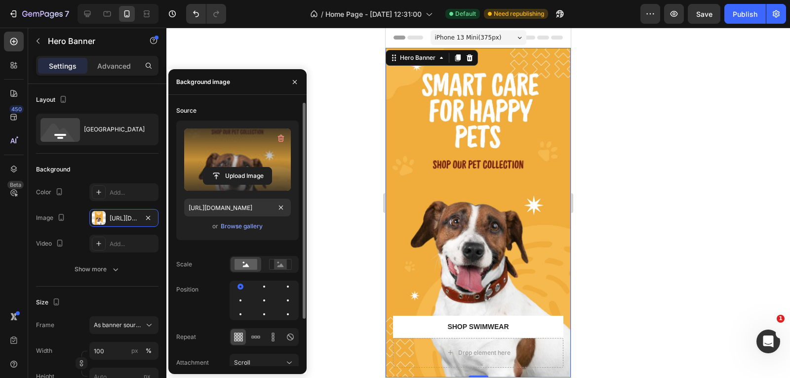
click at [250, 165] on label at bounding box center [237, 159] width 107 height 62
click at [250, 167] on input "file" at bounding box center [237, 175] width 68 height 17
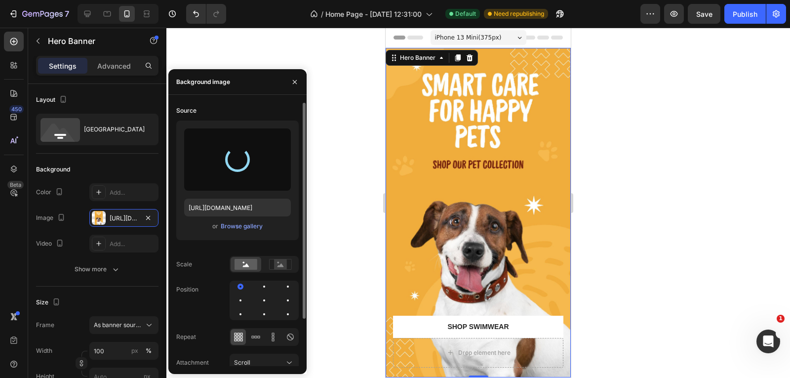
type input "[URL][DOMAIN_NAME]"
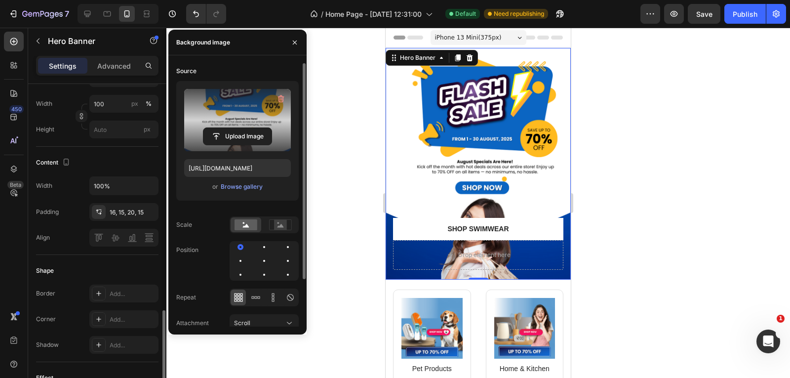
scroll to position [346, 0]
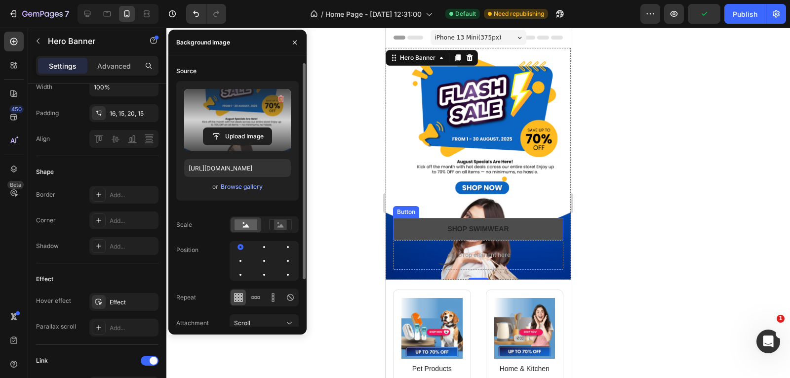
click at [535, 225] on button "Shop Swimwear" at bounding box center [478, 229] width 170 height 22
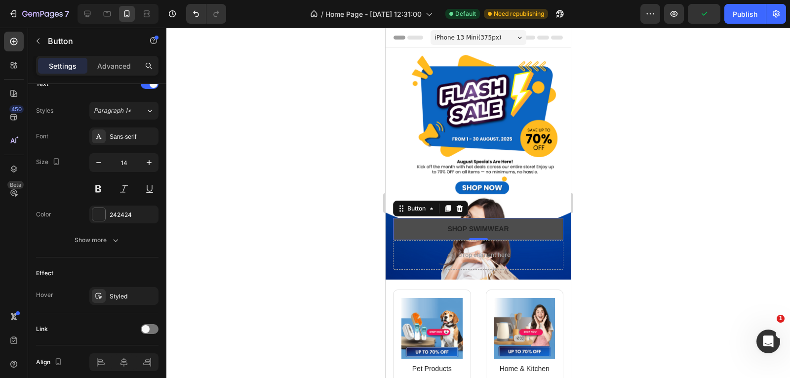
scroll to position [0, 0]
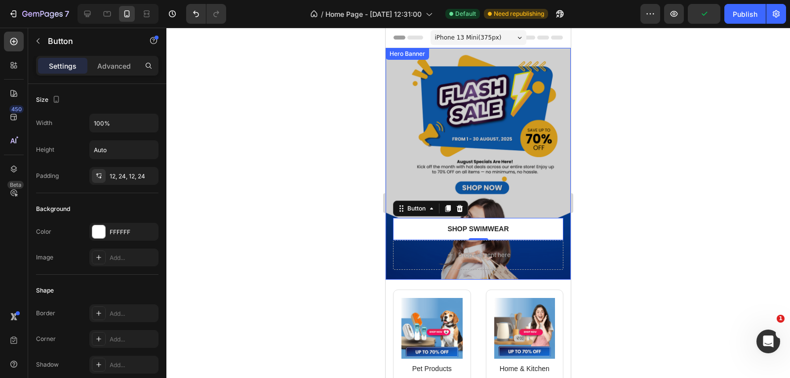
click at [518, 137] on div "Overlay" at bounding box center [478, 164] width 185 height 232
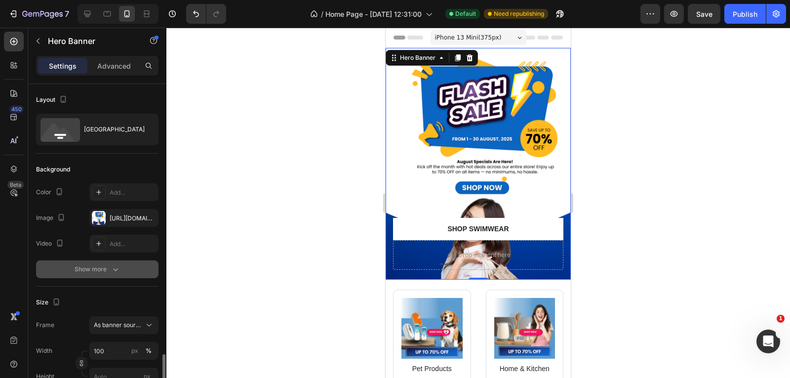
scroll to position [197, 0]
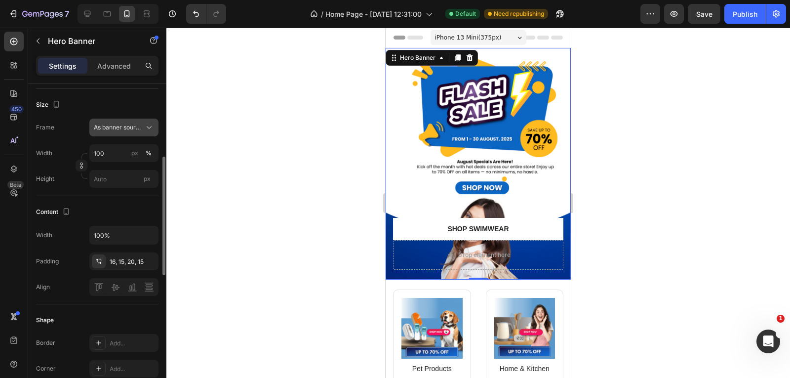
click at [145, 128] on icon at bounding box center [149, 127] width 10 height 10
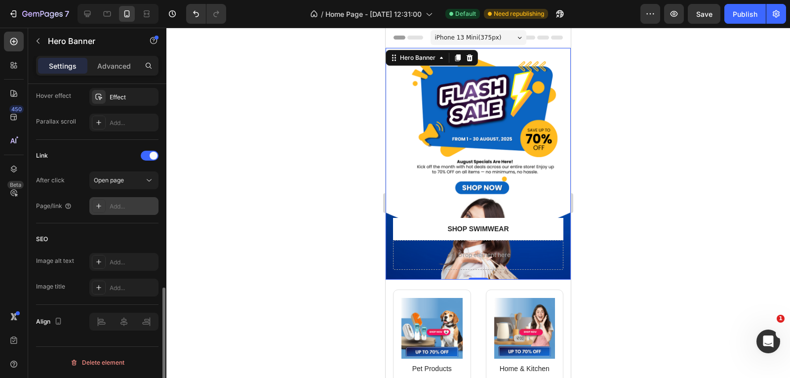
scroll to position [452, 0]
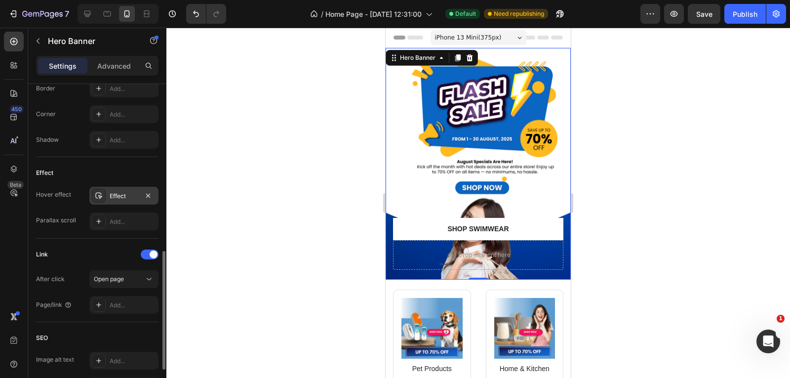
click at [116, 194] on div "Effect" at bounding box center [124, 196] width 29 height 9
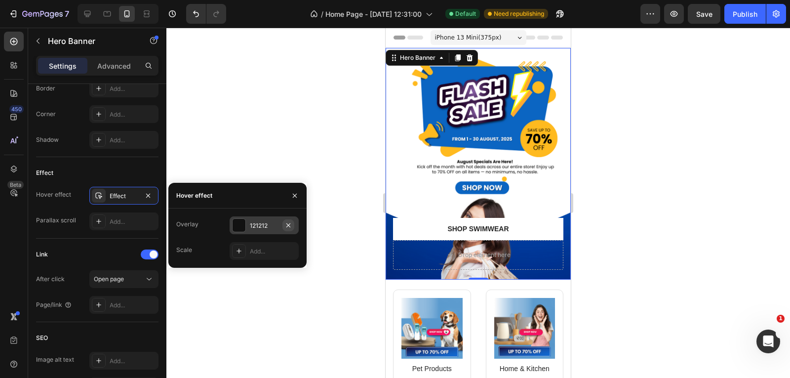
click at [290, 225] on icon "button" at bounding box center [288, 225] width 8 height 8
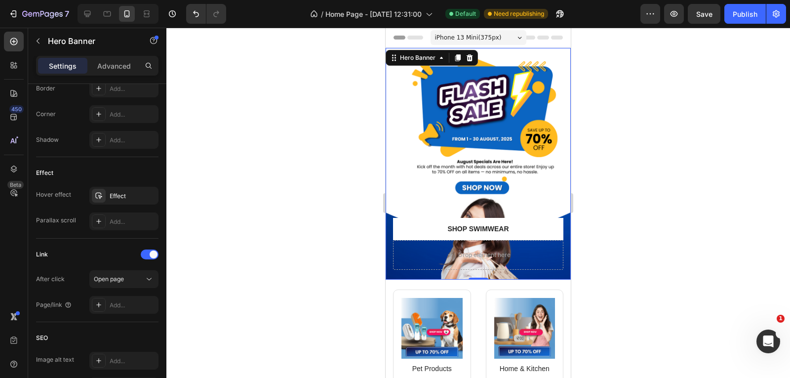
click at [288, 131] on div at bounding box center [477, 203] width 623 height 350
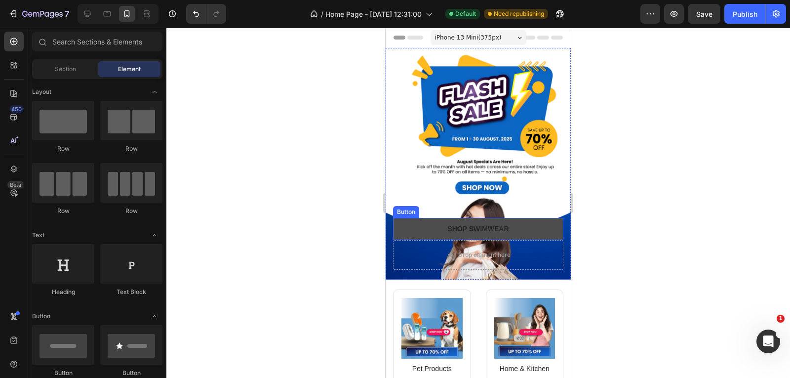
click at [395, 224] on button "Shop Swimwear" at bounding box center [478, 229] width 170 height 22
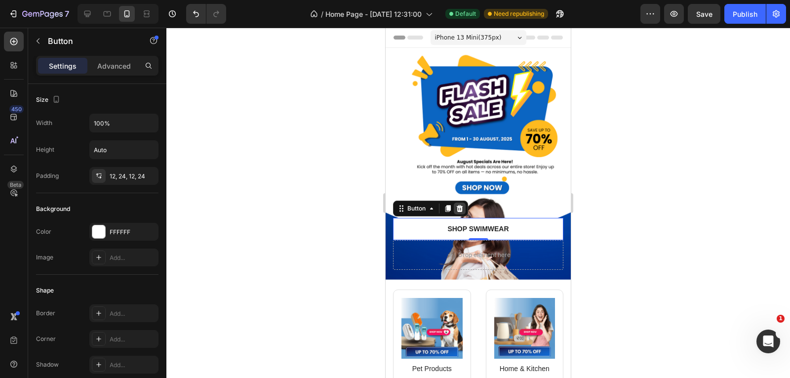
click at [458, 205] on icon at bounding box center [460, 208] width 6 height 7
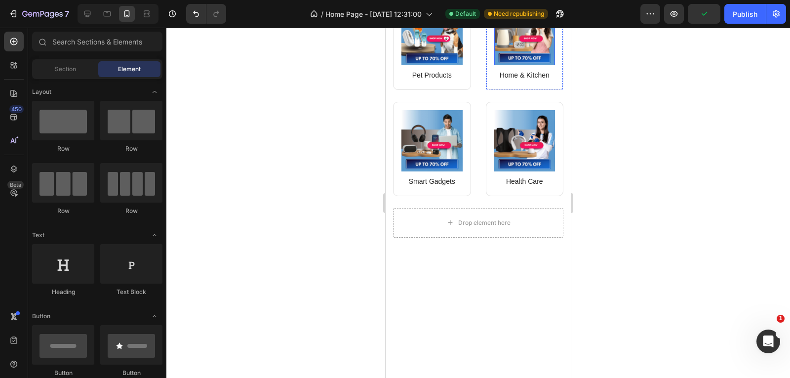
scroll to position [0, 0]
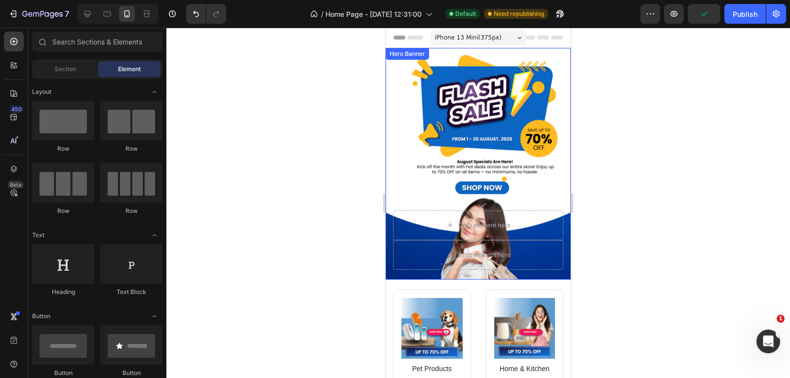
click at [527, 132] on div "Overlay" at bounding box center [478, 164] width 185 height 232
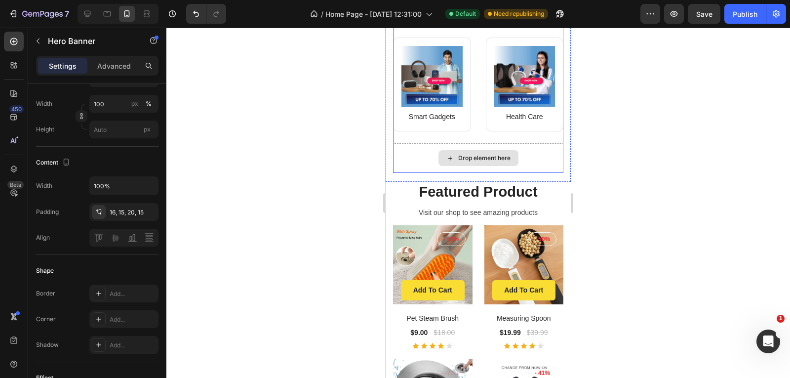
scroll to position [444, 0]
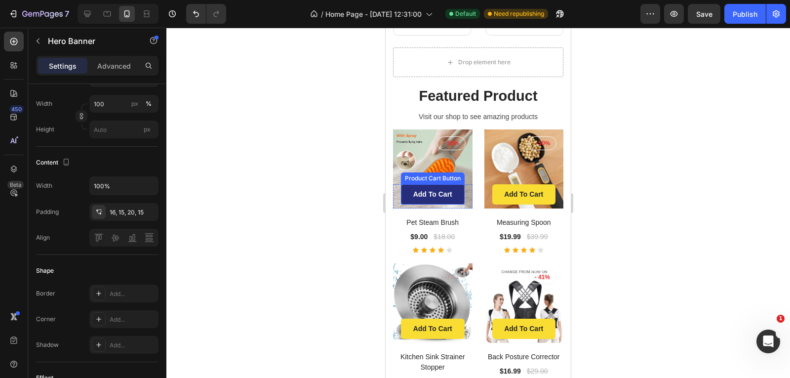
click at [453, 184] on button "Add to cart" at bounding box center [433, 194] width 64 height 20
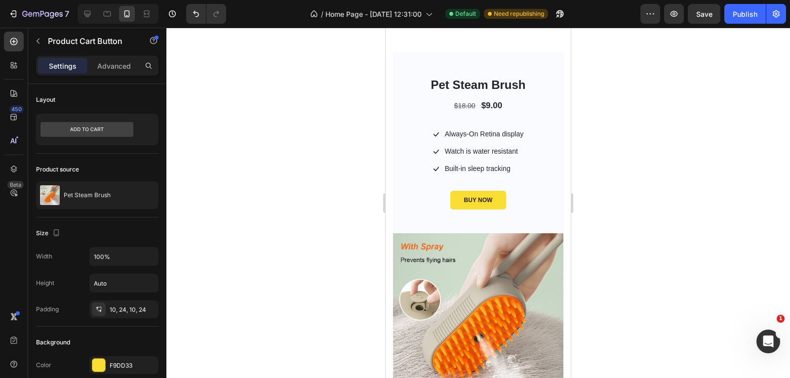
scroll to position [447, 0]
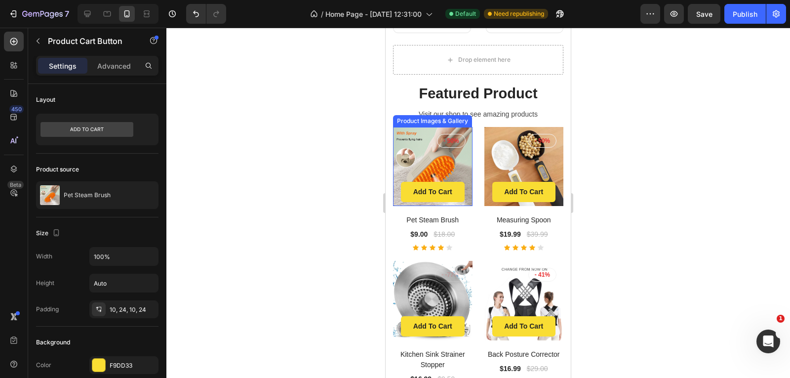
click at [453, 116] on div "Product Images & Gallery" at bounding box center [432, 120] width 75 height 9
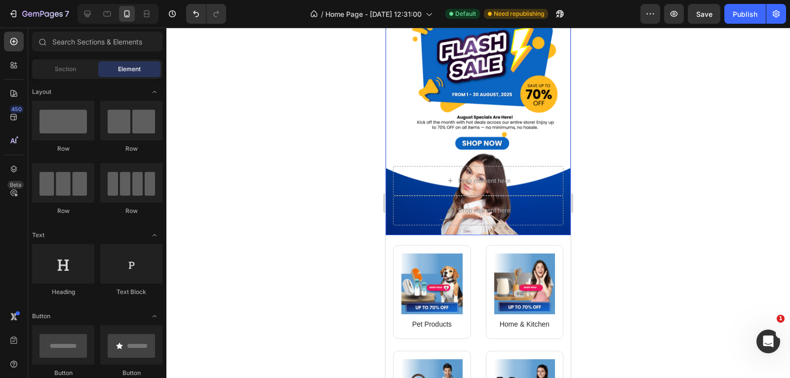
scroll to position [99, 0]
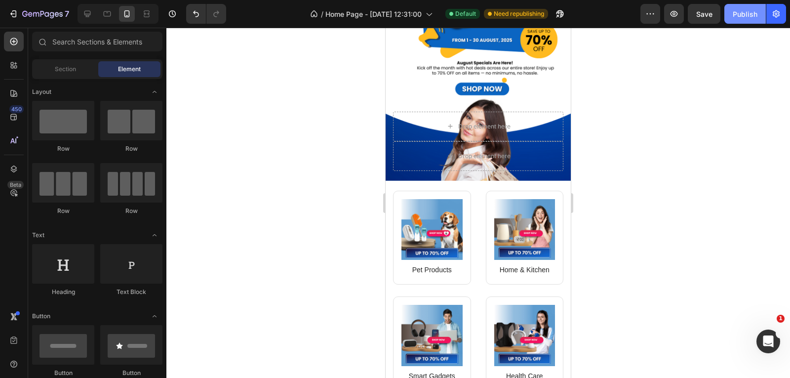
click at [736, 18] on div "Publish" at bounding box center [745, 14] width 25 height 10
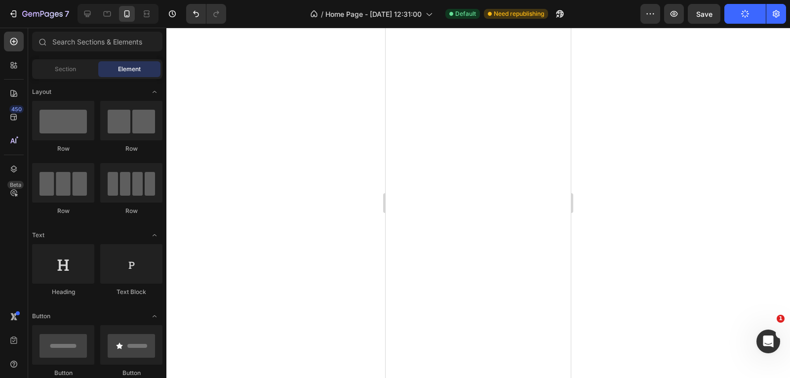
scroll to position [49, 0]
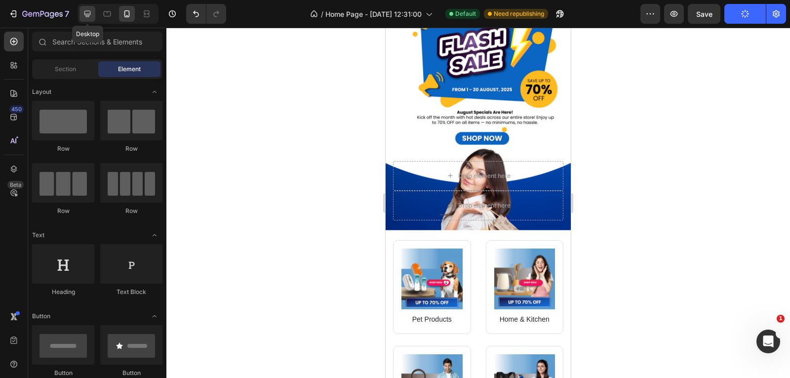
click at [88, 17] on icon at bounding box center [87, 14] width 6 height 6
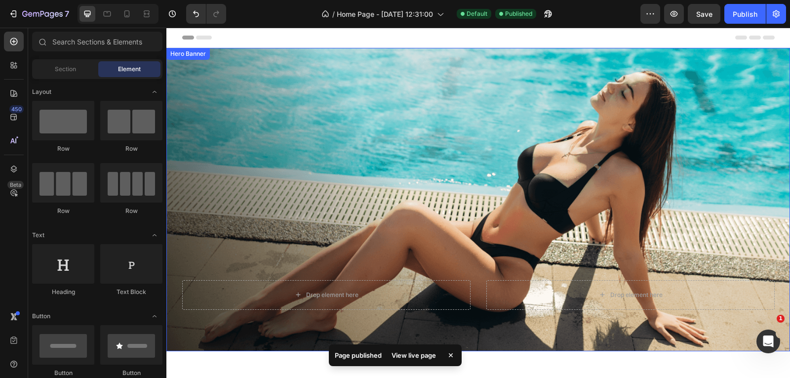
click at [382, 131] on div "Overlay" at bounding box center [477, 199] width 623 height 303
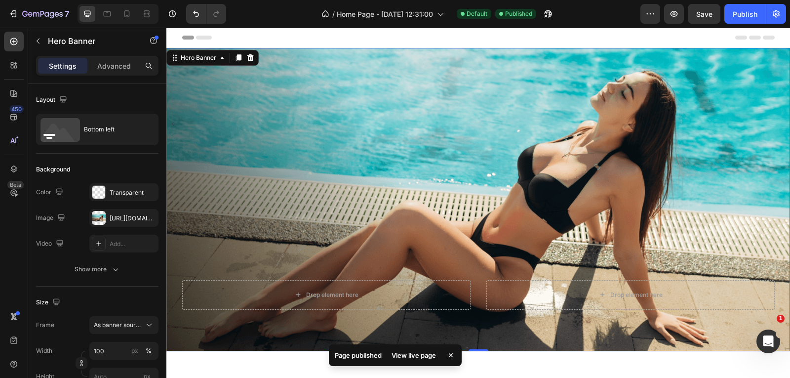
click at [331, 142] on div "Overlay" at bounding box center [477, 199] width 623 height 303
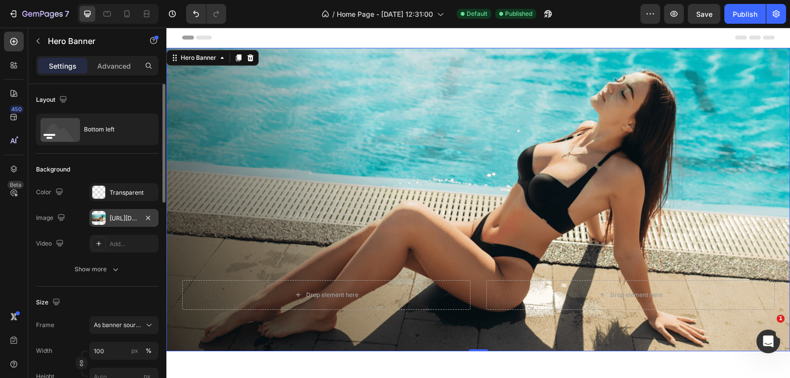
click at [119, 222] on div "[URL][DOMAIN_NAME]" at bounding box center [124, 218] width 29 height 9
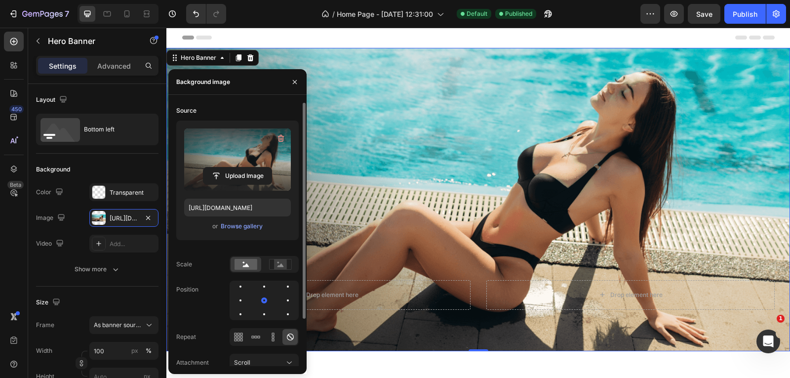
click at [230, 159] on label at bounding box center [237, 159] width 107 height 62
click at [230, 167] on input "file" at bounding box center [237, 175] width 68 height 17
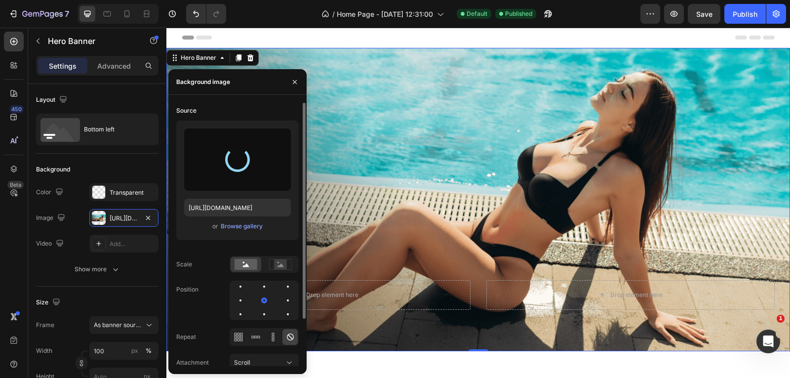
type input "[URL][DOMAIN_NAME]"
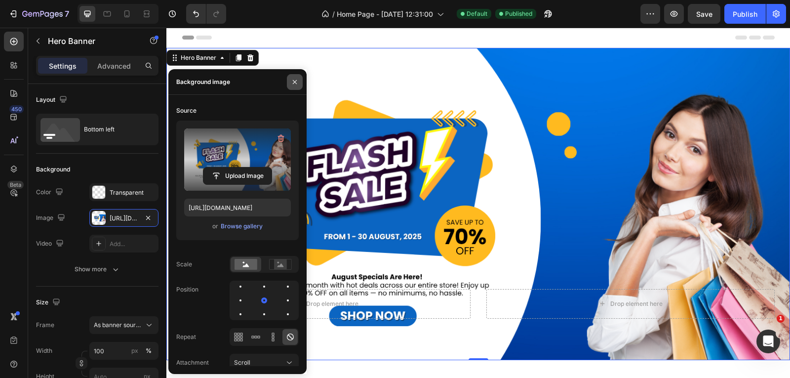
click at [294, 81] on icon "button" at bounding box center [295, 81] width 4 height 4
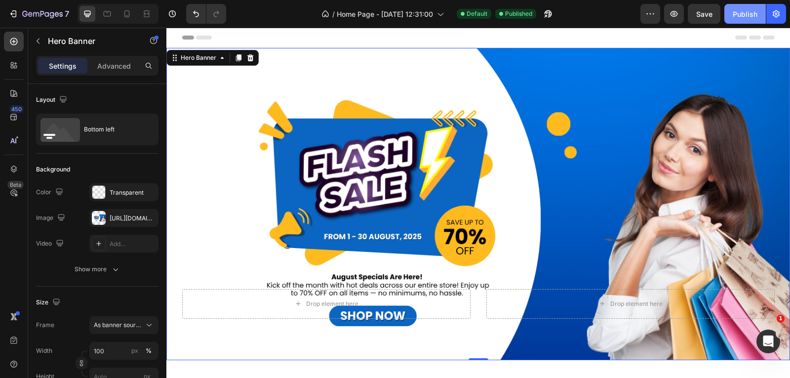
click at [736, 9] on div "Publish" at bounding box center [745, 14] width 25 height 10
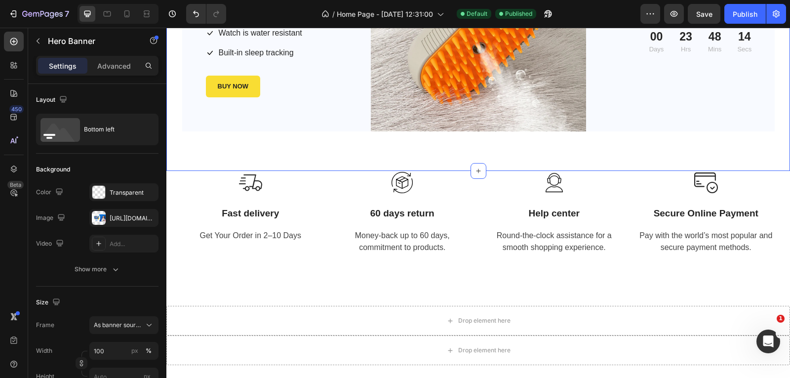
scroll to position [1067, 0]
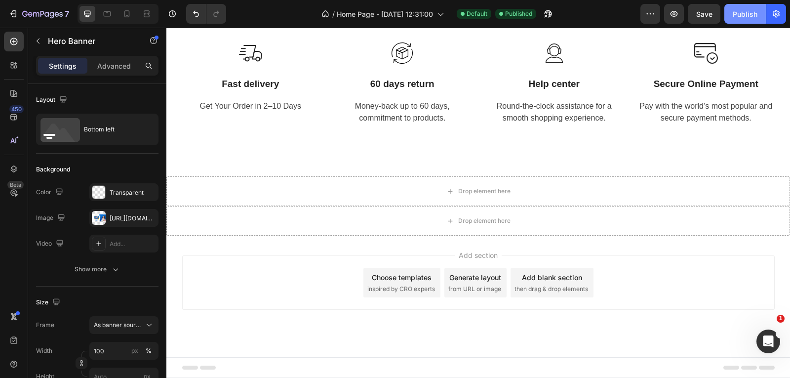
click at [738, 12] on div "Publish" at bounding box center [745, 14] width 25 height 10
click at [129, 14] on icon at bounding box center [126, 13] width 5 height 7
type input "100%"
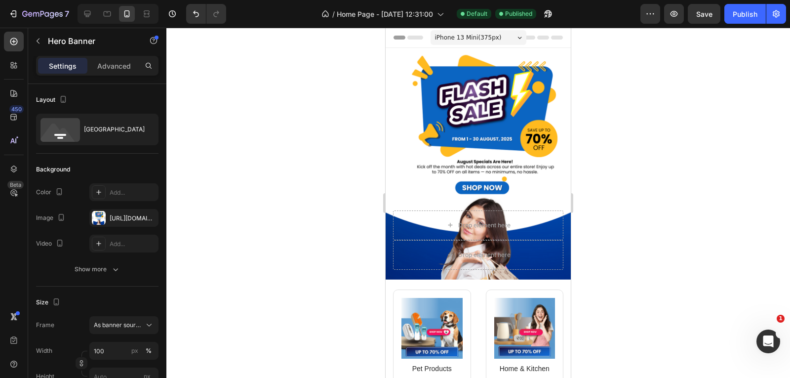
scroll to position [99, 0]
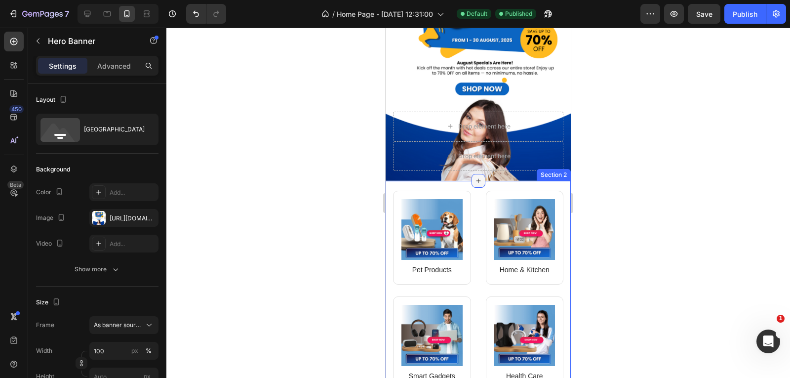
click at [474, 177] on icon at bounding box center [478, 181] width 8 height 8
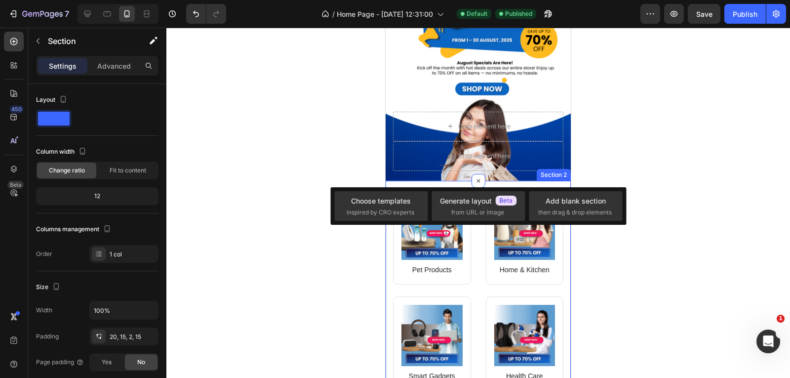
click at [435, 181] on div "Image Pet Products Text block Row Image Home & Kitchen Text block Row Row Image…" at bounding box center [478, 311] width 185 height 260
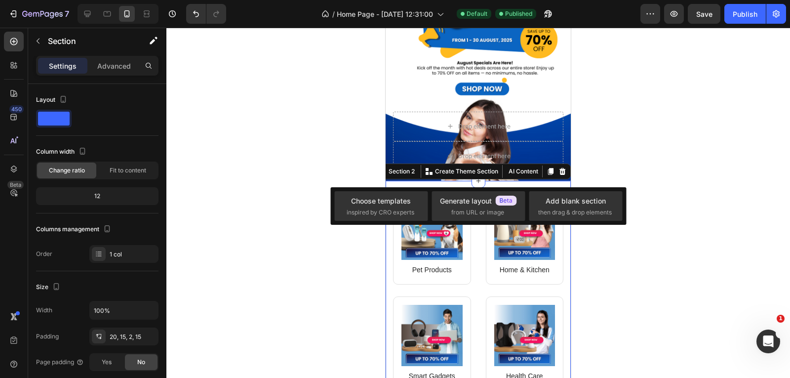
click at [312, 149] on div at bounding box center [477, 203] width 623 height 350
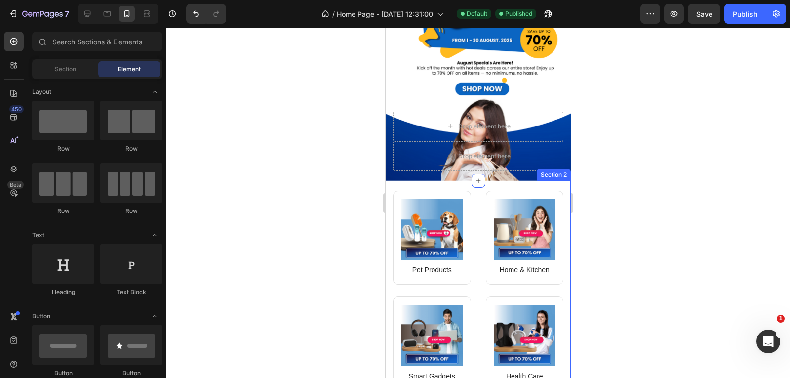
click at [431, 181] on div "Image Pet Products Text block Row Image Home & Kitchen Text block Row Row Image…" at bounding box center [478, 311] width 185 height 260
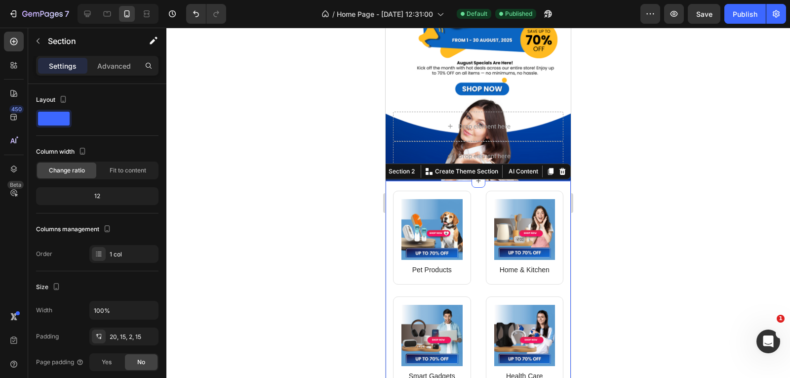
click at [391, 182] on div "Image Pet Products Text block Row Image Home & Kitchen Text block Row Row Image…" at bounding box center [478, 311] width 185 height 260
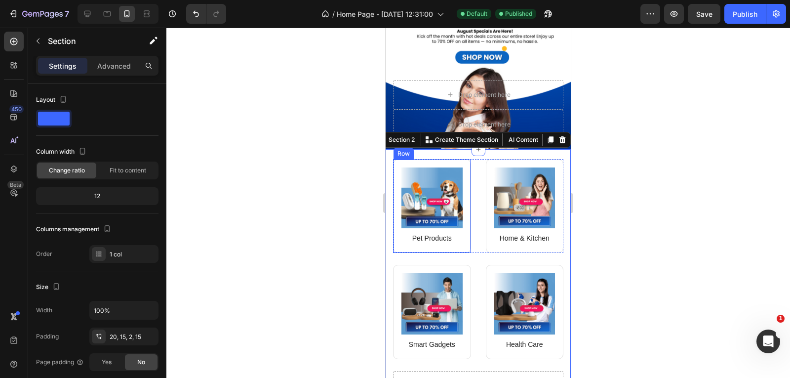
scroll to position [148, 0]
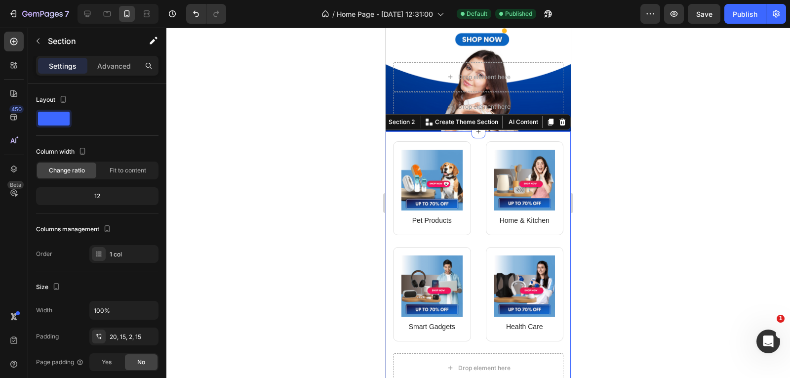
click at [449, 131] on div "Image Pet Products Text block Row Image Home & Kitchen Text block Row Row Image…" at bounding box center [478, 261] width 185 height 260
click at [386, 85] on div "Drop element here Drop element here" at bounding box center [478, 92] width 185 height 77
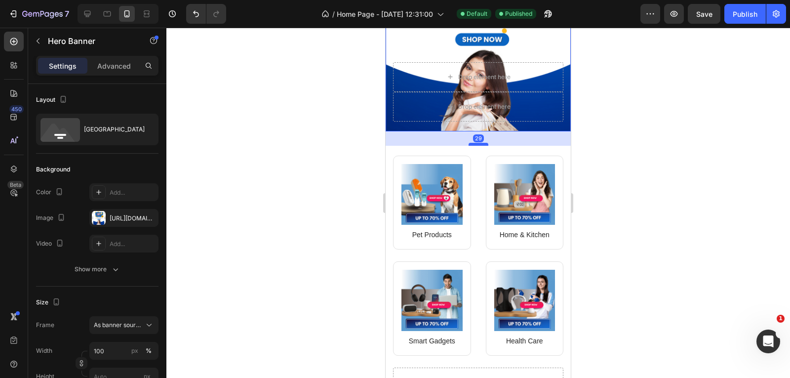
drag, startPoint x: 474, startPoint y: 120, endPoint x: 1061, endPoint y: 162, distance: 588.9
click at [474, 143] on div at bounding box center [478, 144] width 20 height 3
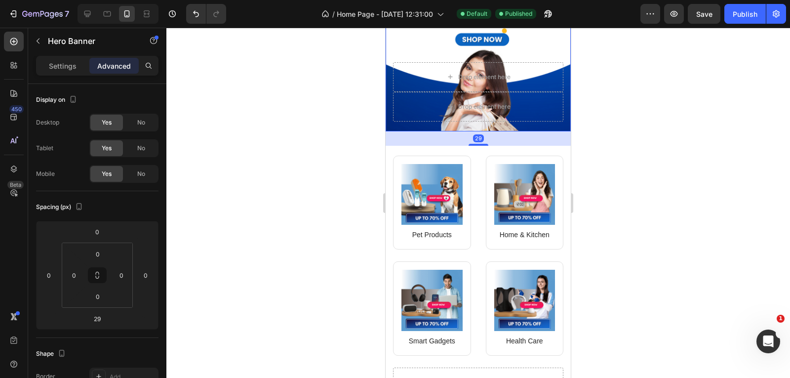
click at [685, 134] on div at bounding box center [477, 203] width 623 height 350
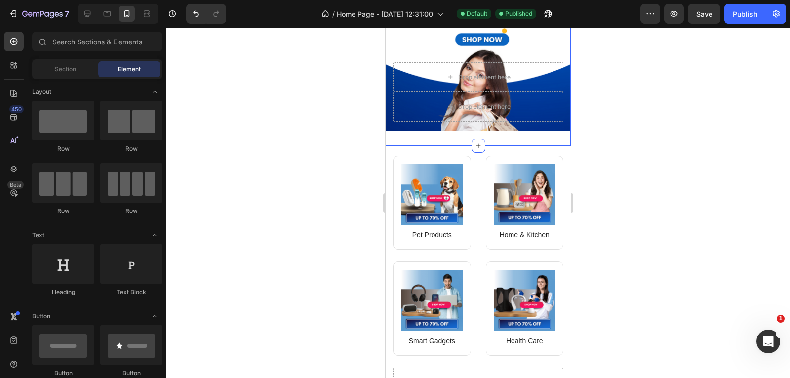
drag, startPoint x: 474, startPoint y: 127, endPoint x: 492, endPoint y: 127, distance: 17.8
click at [474, 127] on div "Drop element here Drop element here Hero Banner" at bounding box center [478, 23] width 185 height 246
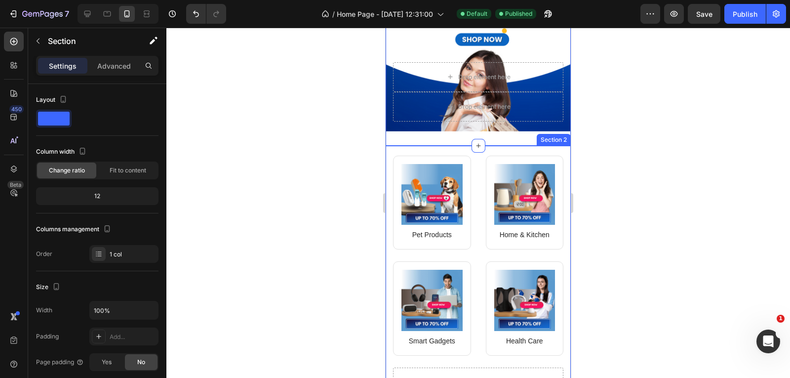
click at [632, 145] on div at bounding box center [477, 203] width 623 height 350
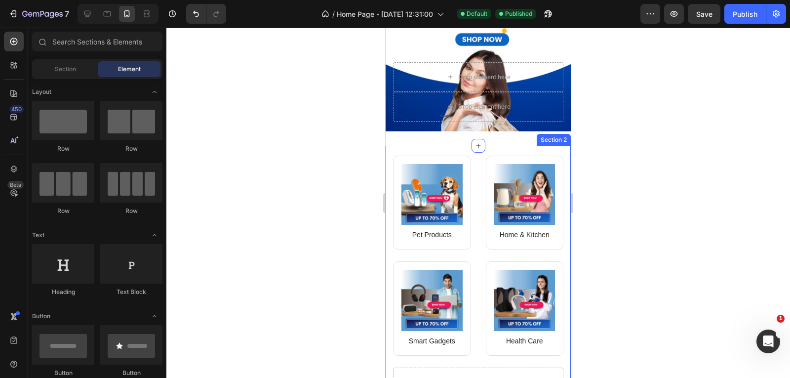
click at [502, 135] on div "Drop element here Drop element here Hero Banner" at bounding box center [478, 23] width 185 height 246
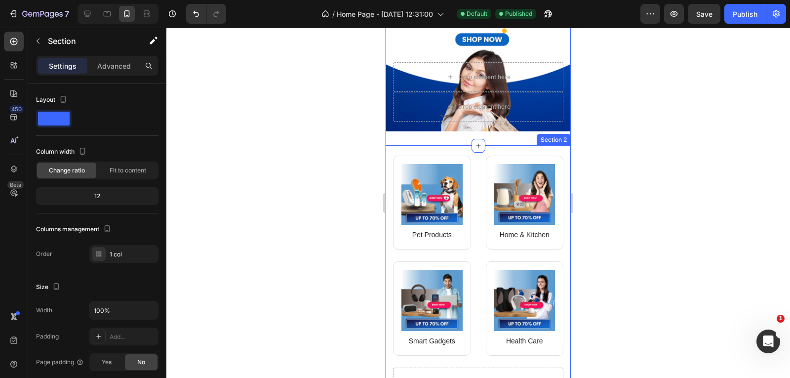
click at [499, 146] on div "Image Pet Products Text block Row Image Home & Kitchen Text block Row Row Image…" at bounding box center [478, 276] width 185 height 260
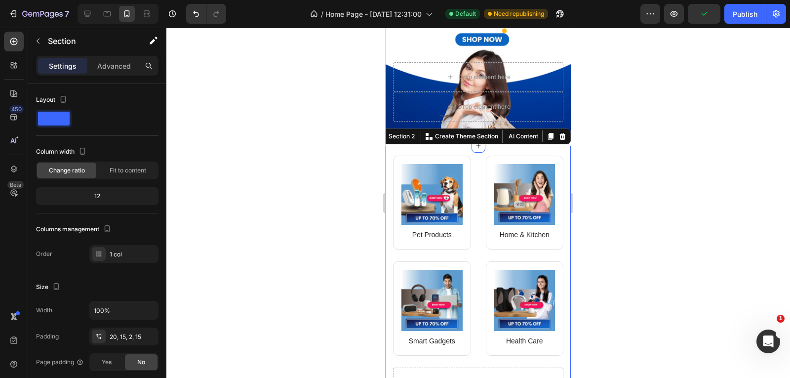
click at [658, 133] on div at bounding box center [477, 203] width 623 height 350
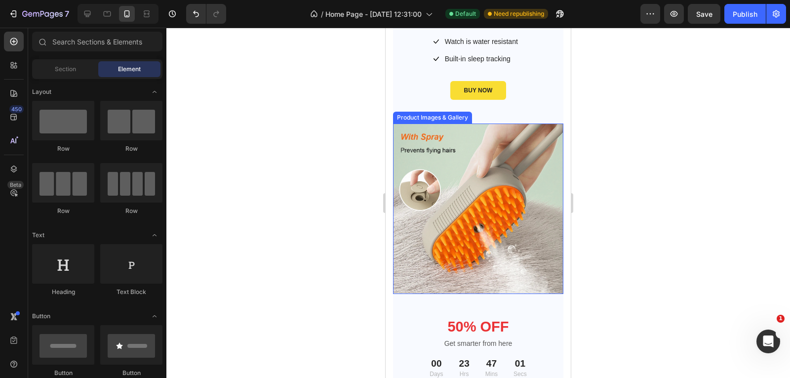
scroll to position [931, 0]
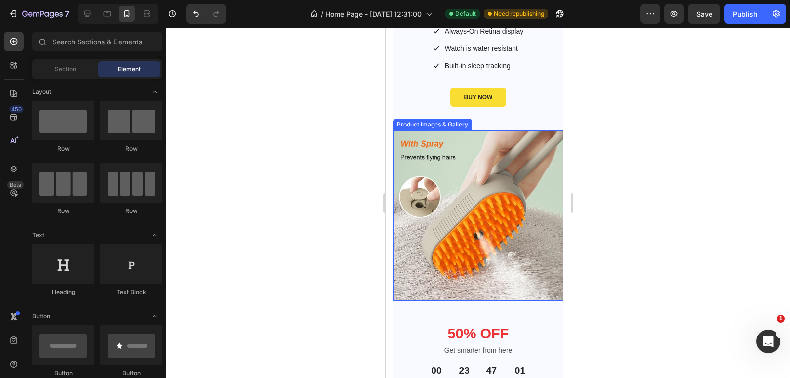
click at [742, 12] on div "Publish" at bounding box center [745, 14] width 25 height 10
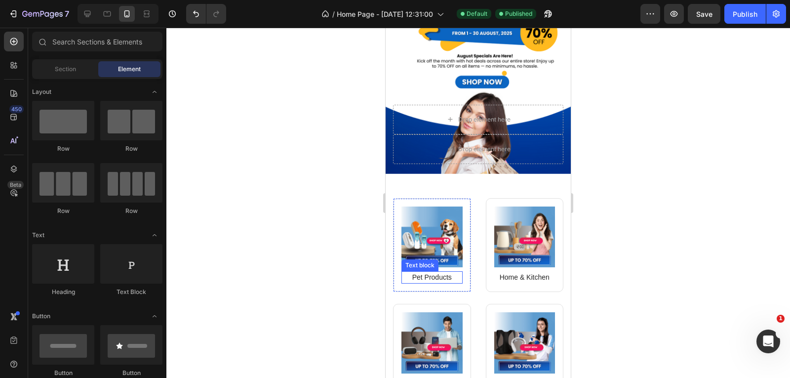
scroll to position [247, 0]
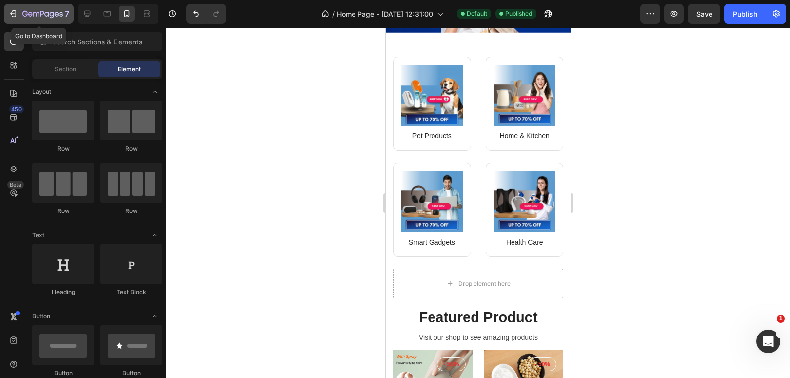
click at [33, 13] on icon "button" at bounding box center [36, 14] width 6 height 4
